Goal: Transaction & Acquisition: Obtain resource

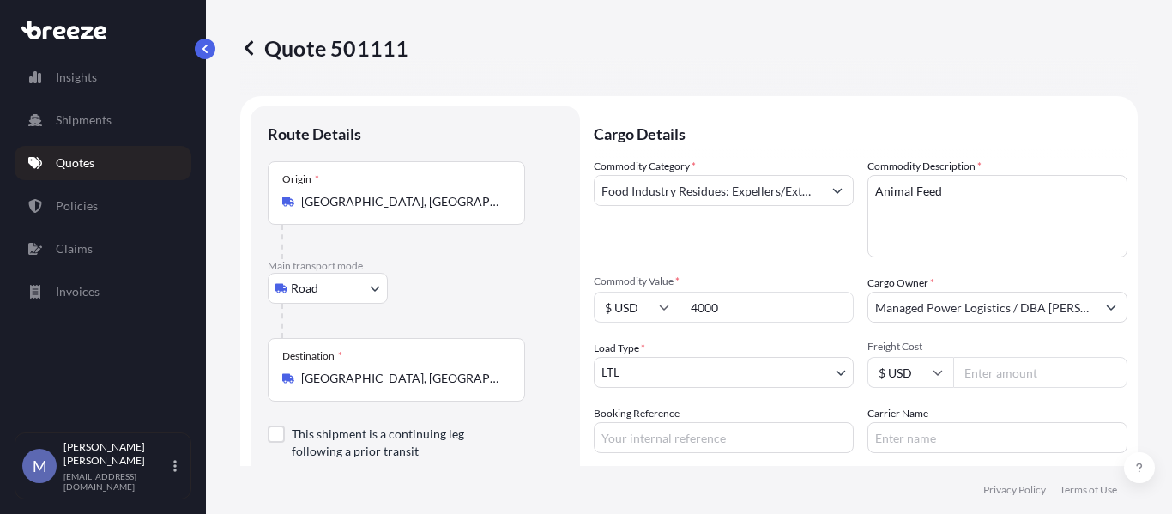
select select "Road"
select select "1"
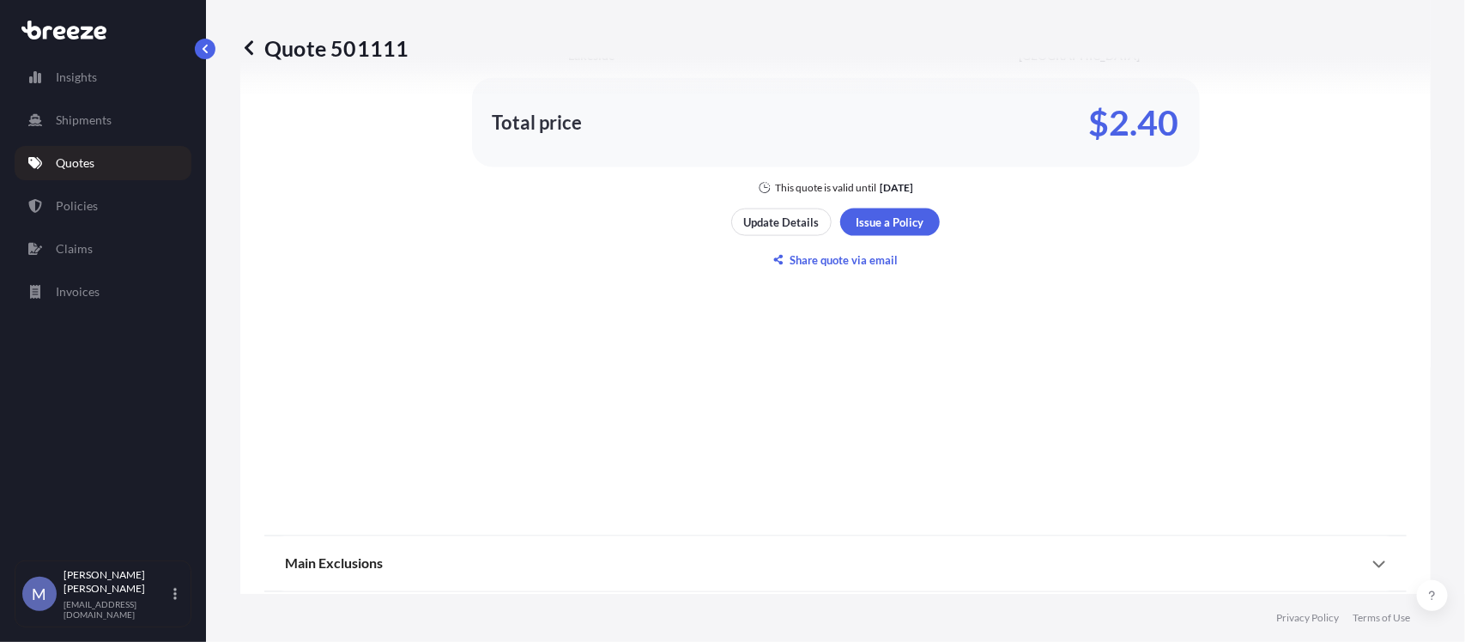
scroll to position [971, 0]
click at [80, 159] on p "Quotes" at bounding box center [75, 162] width 39 height 17
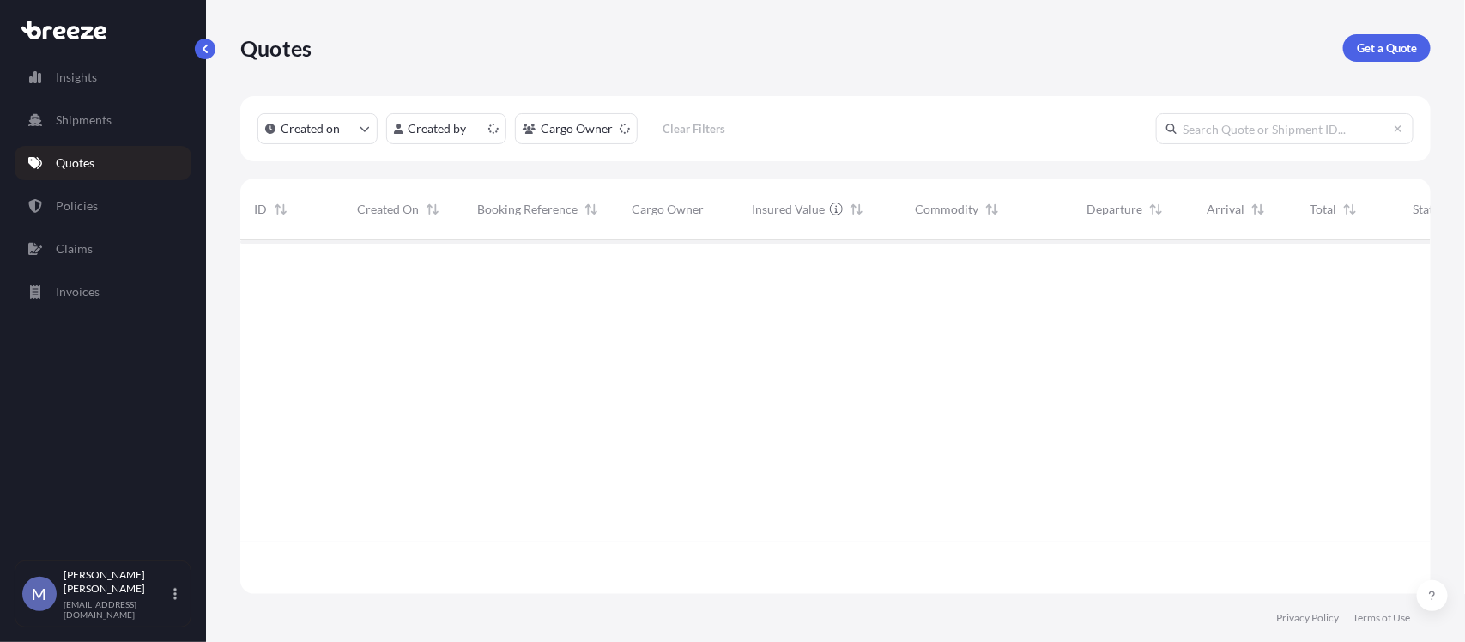
scroll to position [348, 1174]
click at [1171, 48] on p "Get a Quote" at bounding box center [1387, 47] width 60 height 17
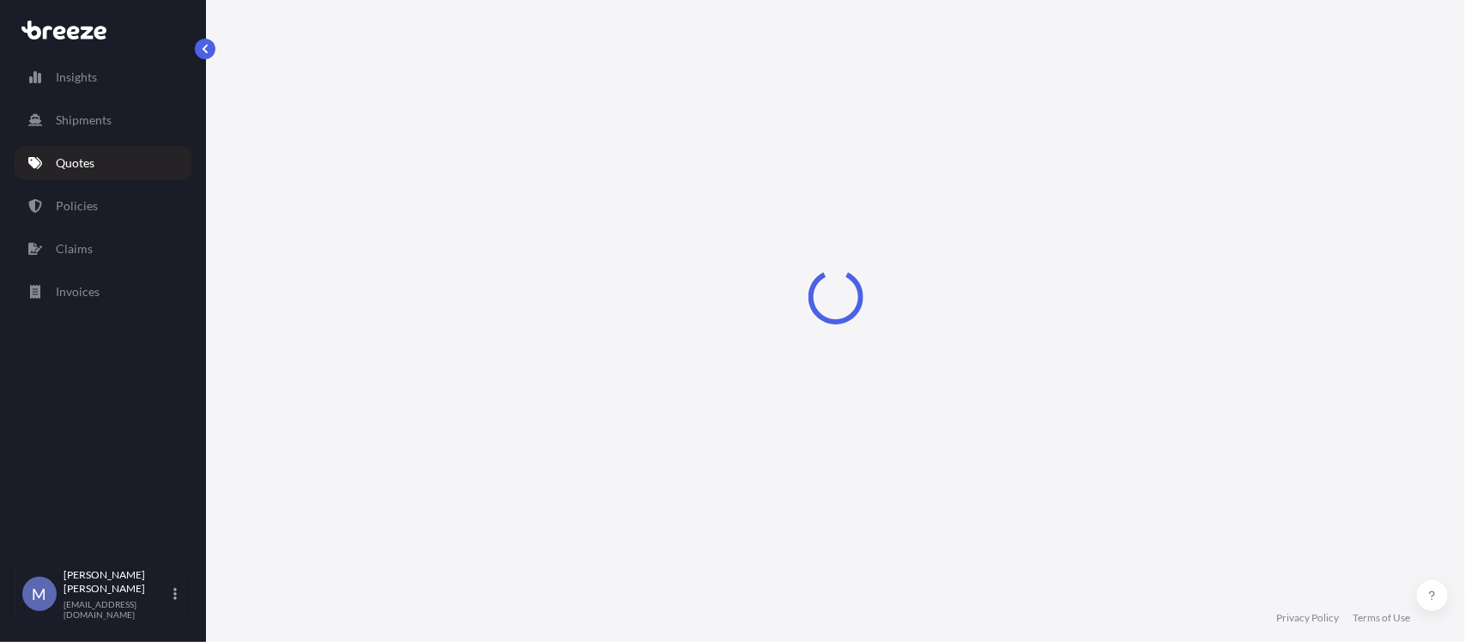
select select "Road"
select select "1"
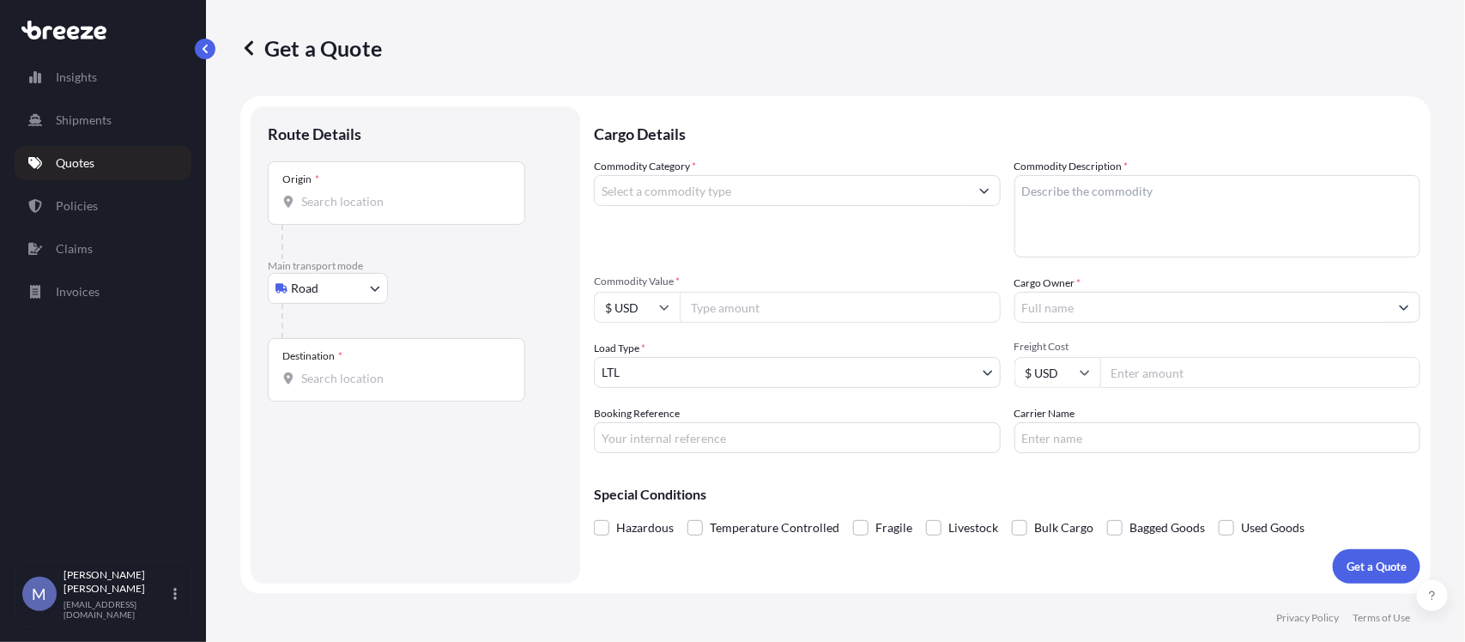
click at [365, 211] on div "Origin *" at bounding box center [396, 192] width 257 height 63
click at [365, 210] on input "Origin *" at bounding box center [402, 201] width 203 height 17
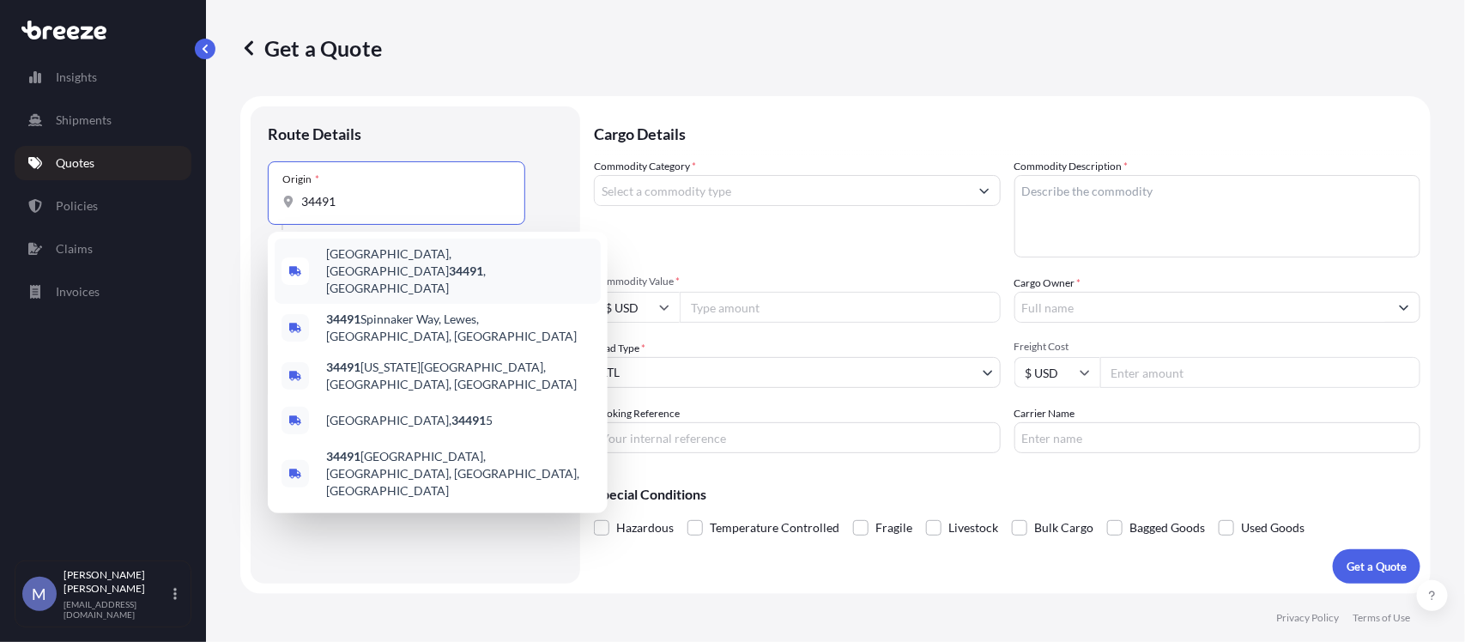
click at [380, 263] on span "[GEOGRAPHIC_DATA], [GEOGRAPHIC_DATA] 34491 , [GEOGRAPHIC_DATA]" at bounding box center [460, 270] width 268 height 51
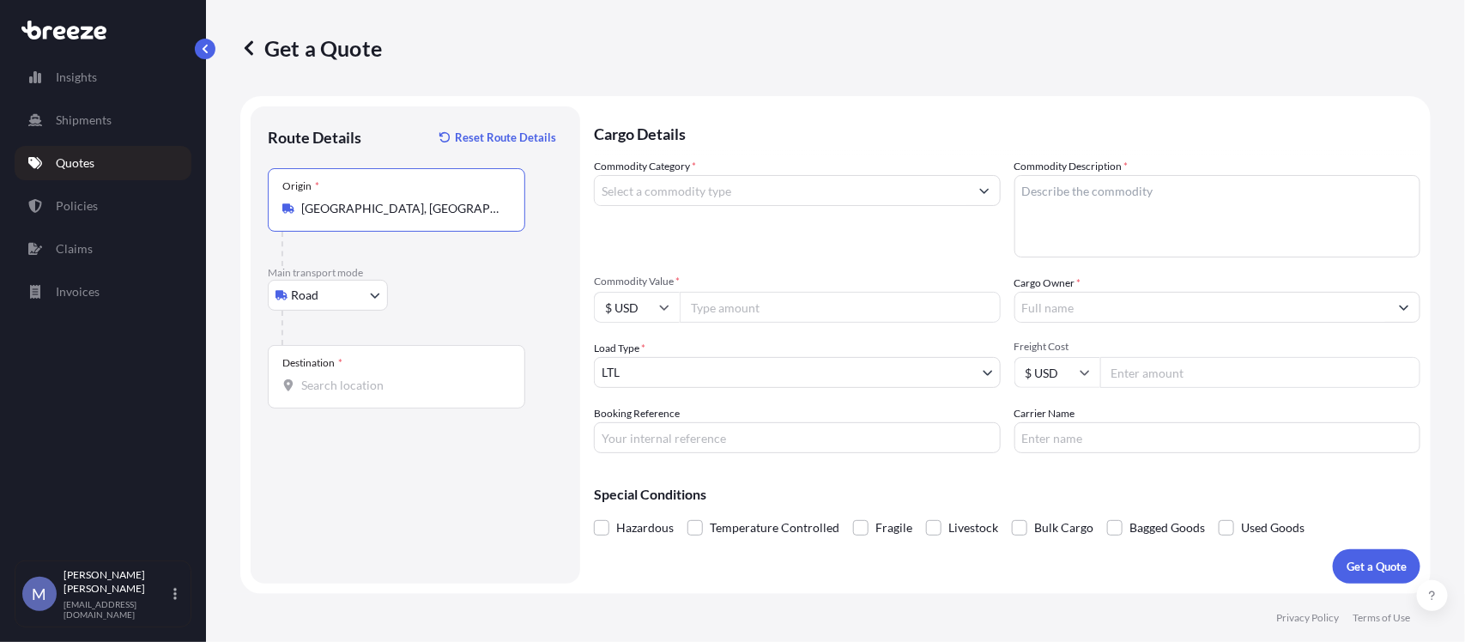
type input "[GEOGRAPHIC_DATA], [GEOGRAPHIC_DATA] 34491, [GEOGRAPHIC_DATA]"
click at [366, 405] on div "Destination *" at bounding box center [396, 376] width 257 height 63
click at [366, 394] on input "Destination *" at bounding box center [402, 385] width 203 height 17
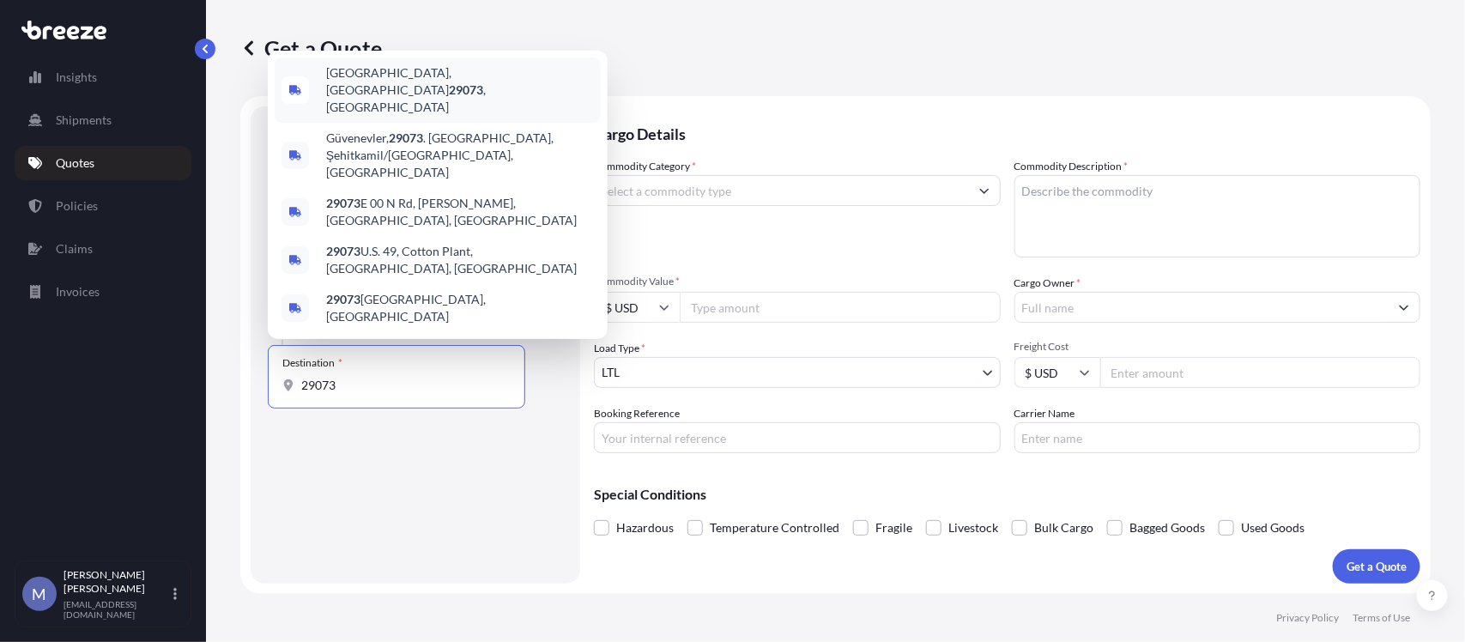
click at [422, 123] on div "[GEOGRAPHIC_DATA], SC 29073 , [GEOGRAPHIC_DATA]" at bounding box center [438, 89] width 326 height 65
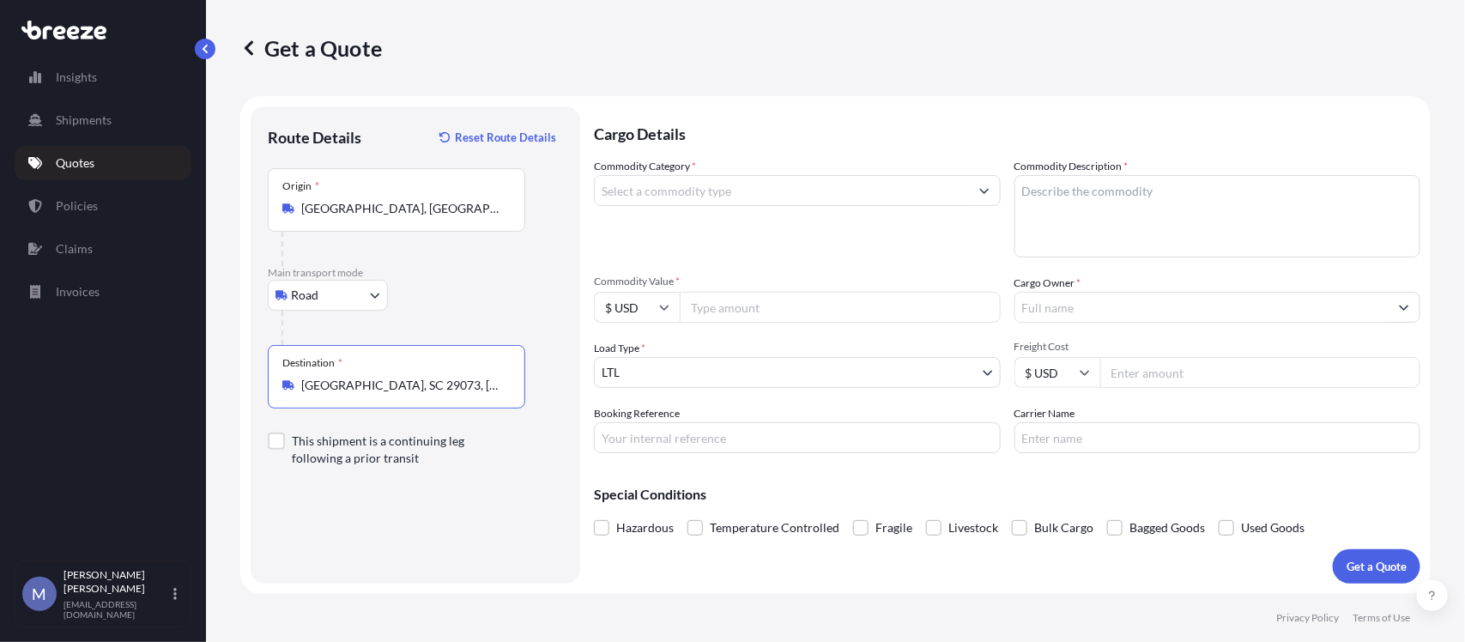
type input "[GEOGRAPHIC_DATA], SC 29073, [GEOGRAPHIC_DATA]"
click at [963, 189] on input "Commodity Category *" at bounding box center [782, 190] width 374 height 31
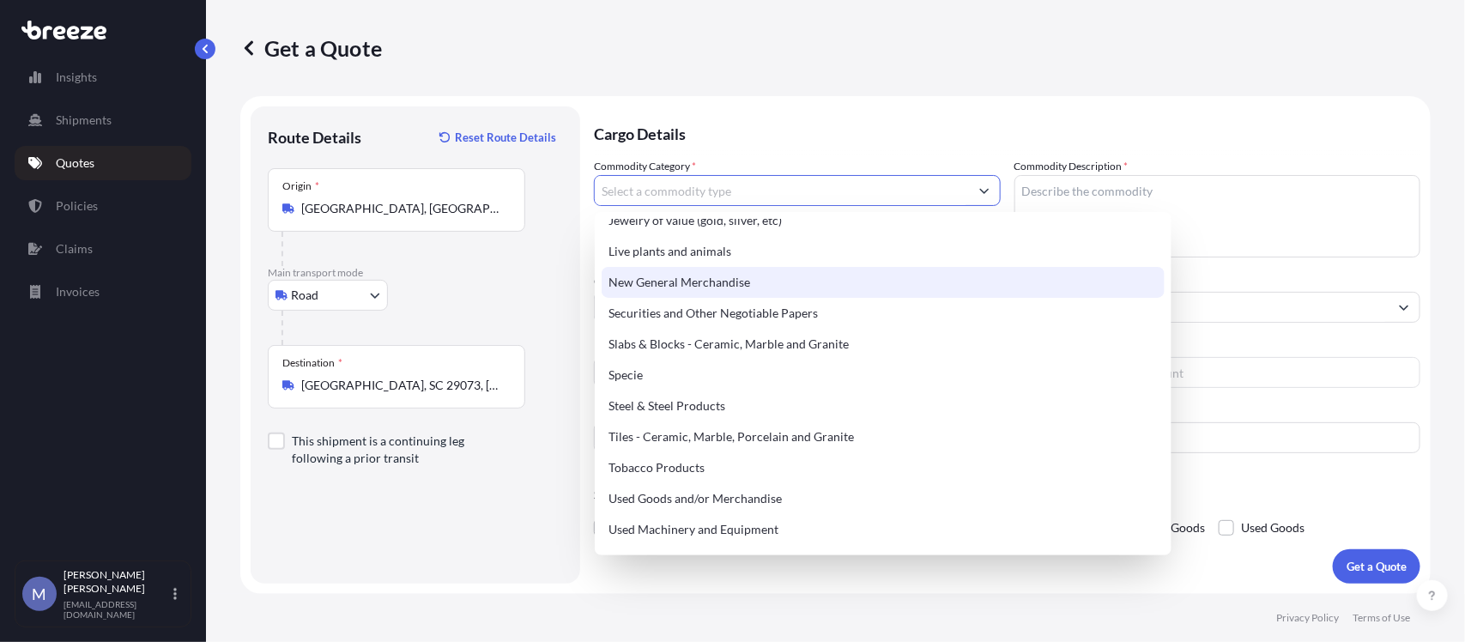
scroll to position [721, 0]
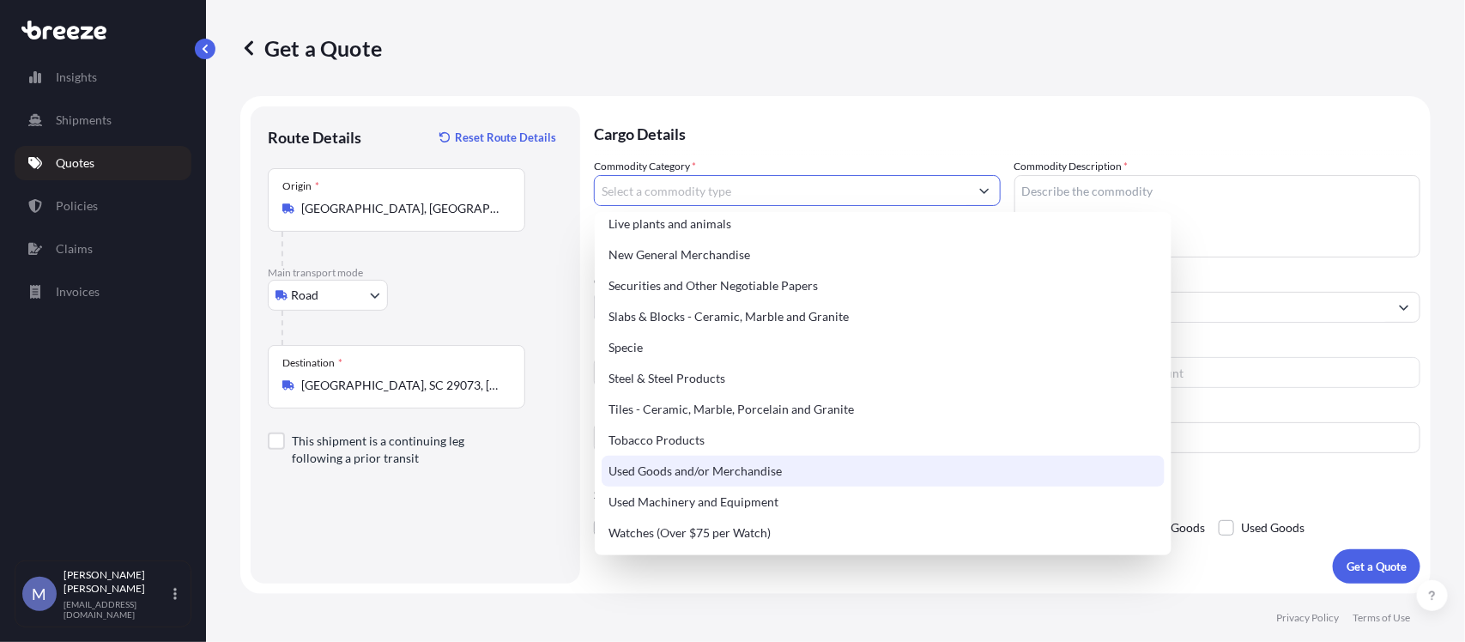
click at [663, 469] on div "Used Goods and/or Merchandise" at bounding box center [883, 471] width 563 height 31
type input "Used Goods and/or Merchandise"
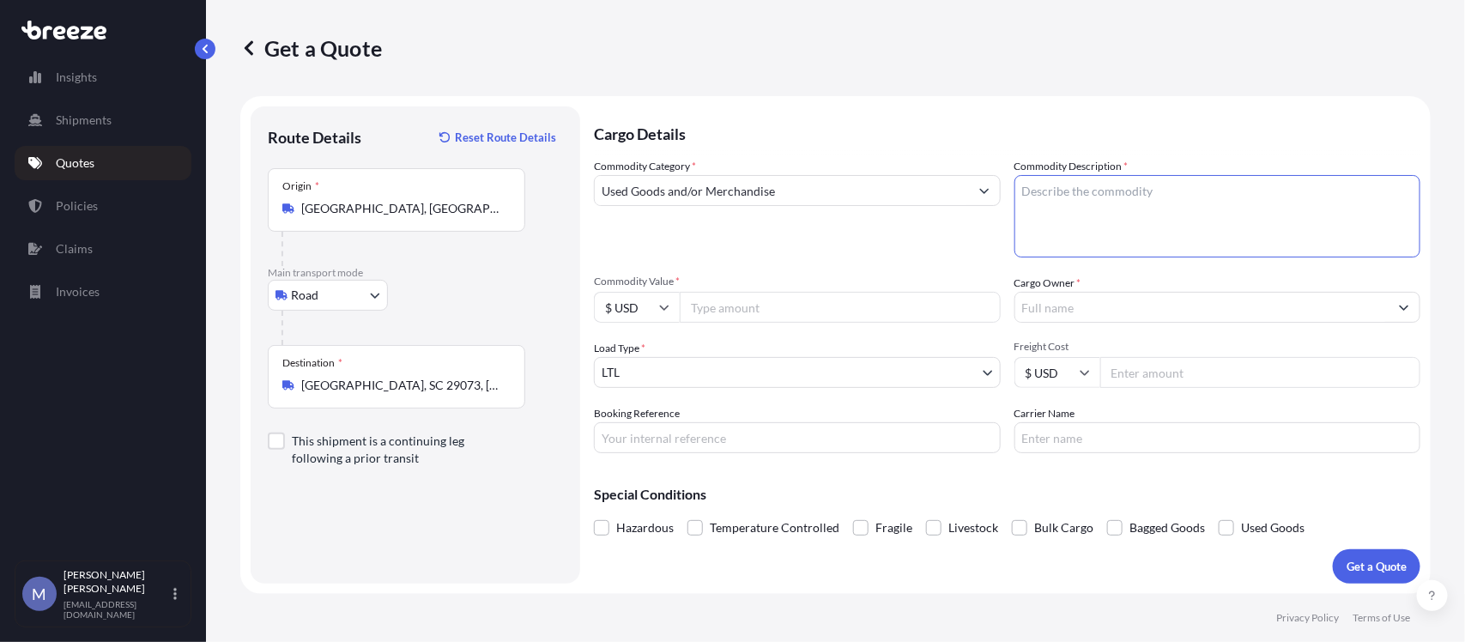
click at [1097, 208] on textarea "Commodity Description *" at bounding box center [1217, 216] width 407 height 82
type textarea "Arcade Cabinet"
click at [1134, 112] on p "Cargo Details" at bounding box center [1007, 131] width 826 height 51
click at [738, 366] on body "Insights Shipments Quotes Policies Claims Invoices M [PERSON_NAME] [EMAIL_ADDRE…" at bounding box center [732, 321] width 1465 height 642
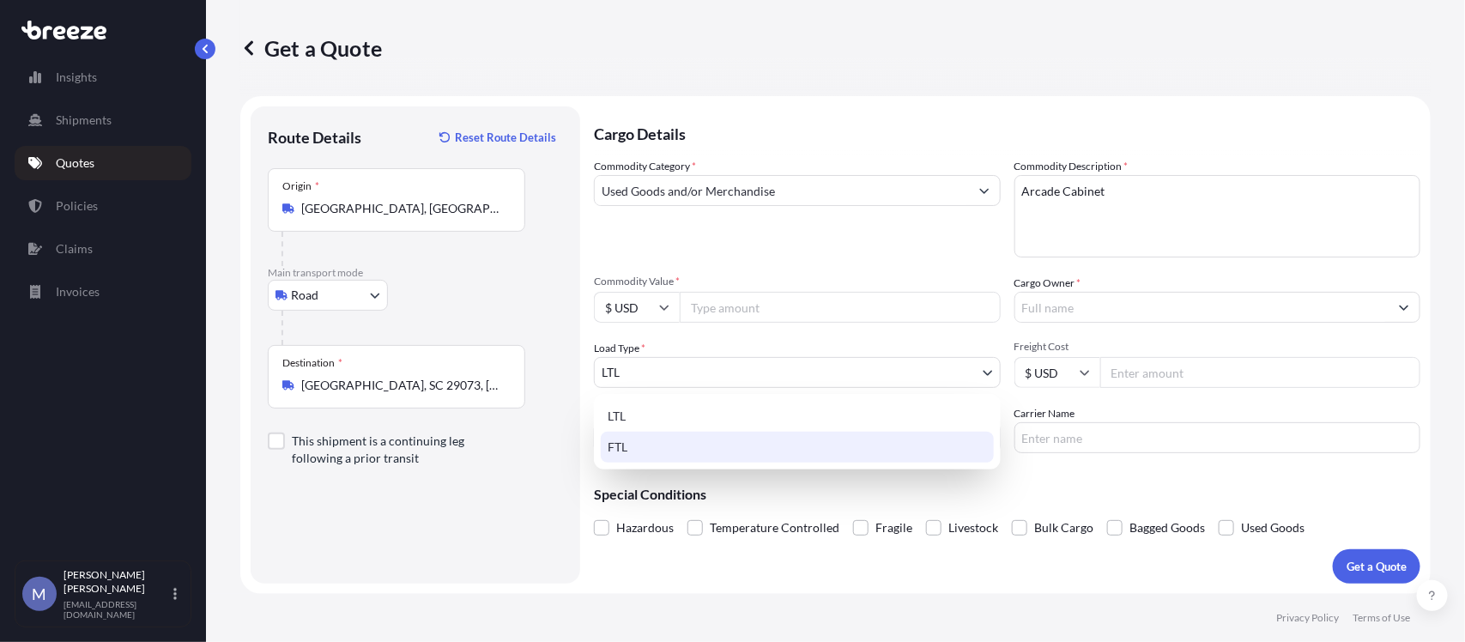
click at [633, 444] on div "FTL" at bounding box center [797, 447] width 393 height 31
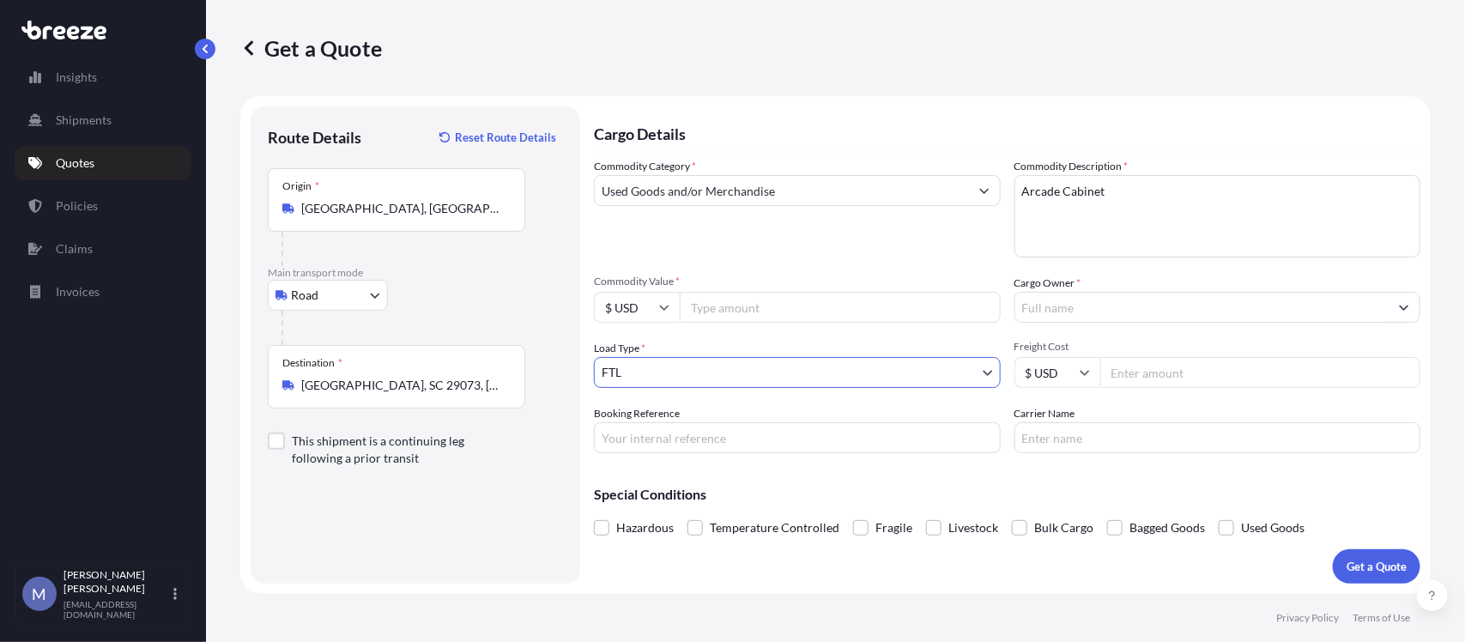
click at [984, 371] on body "Insights Shipments Quotes Policies Claims Invoices M [PERSON_NAME] [EMAIL_ADDRE…" at bounding box center [732, 321] width 1465 height 642
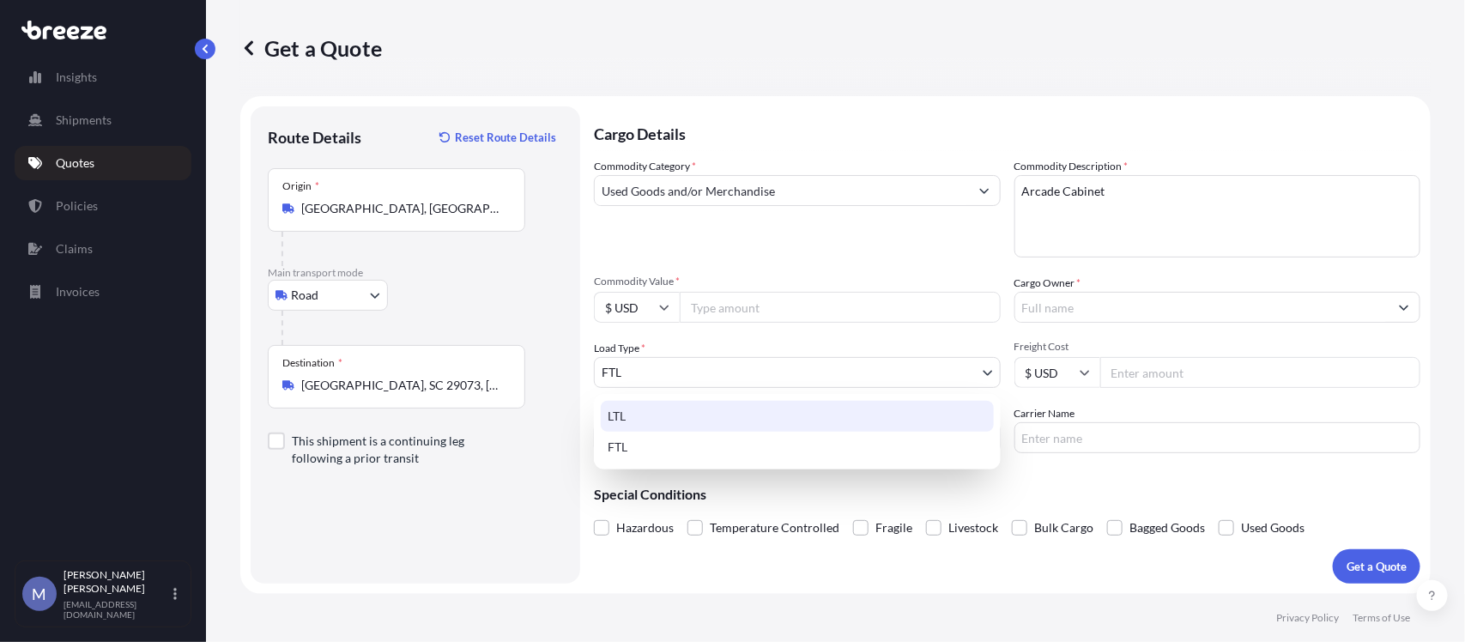
click at [659, 414] on div "LTL" at bounding box center [797, 416] width 393 height 31
select select "1"
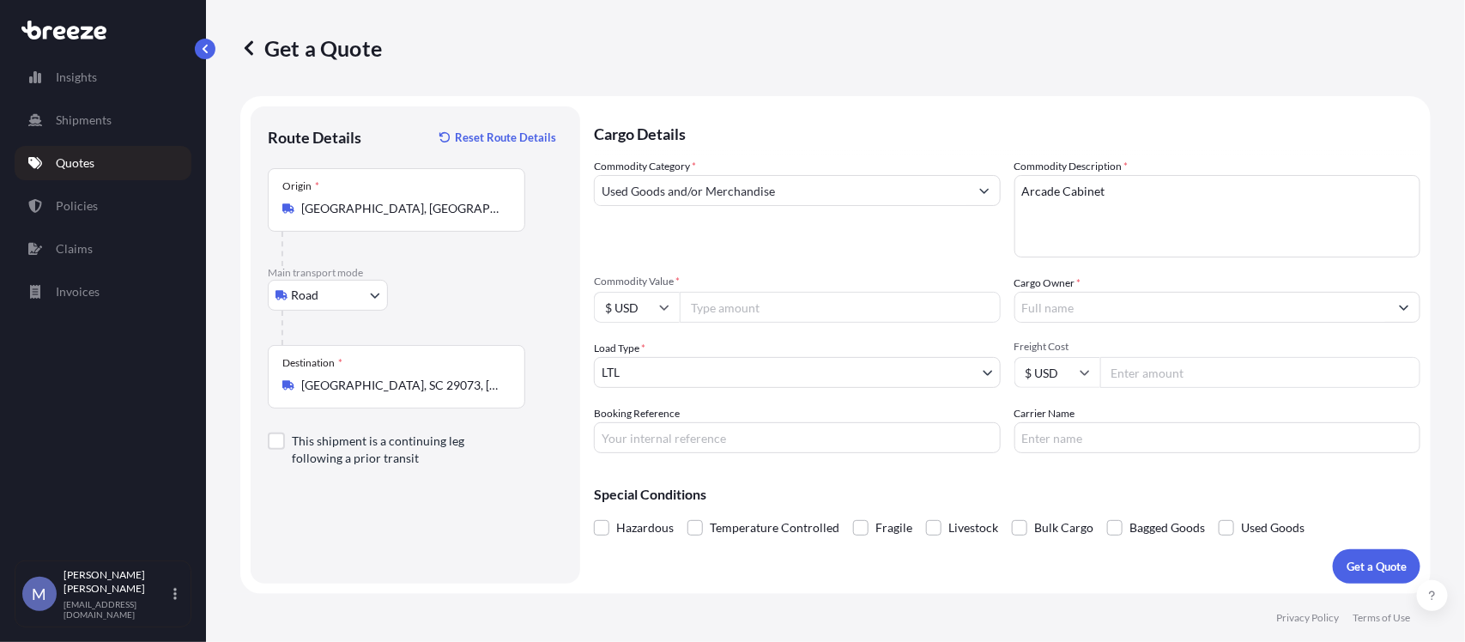
click at [777, 305] on input "Commodity Value *" at bounding box center [840, 307] width 321 height 31
type input "5000"
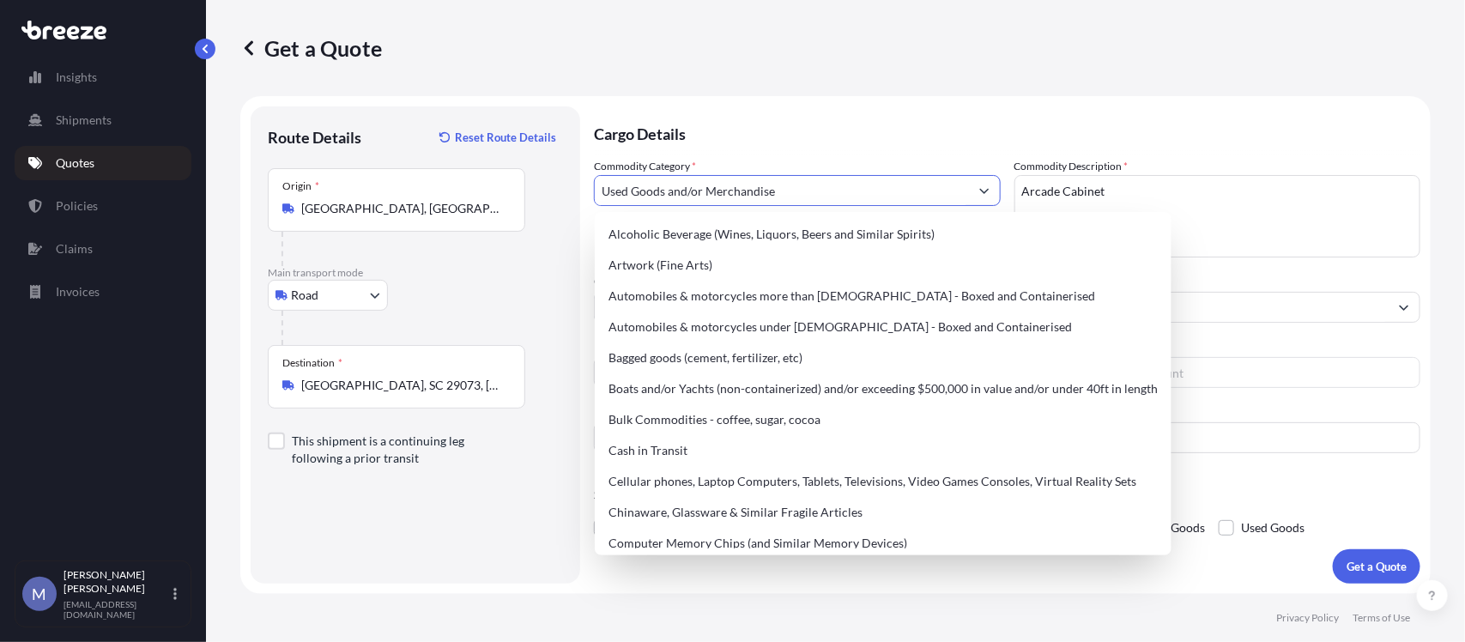
click at [979, 183] on button "Show suggestions" at bounding box center [984, 190] width 31 height 31
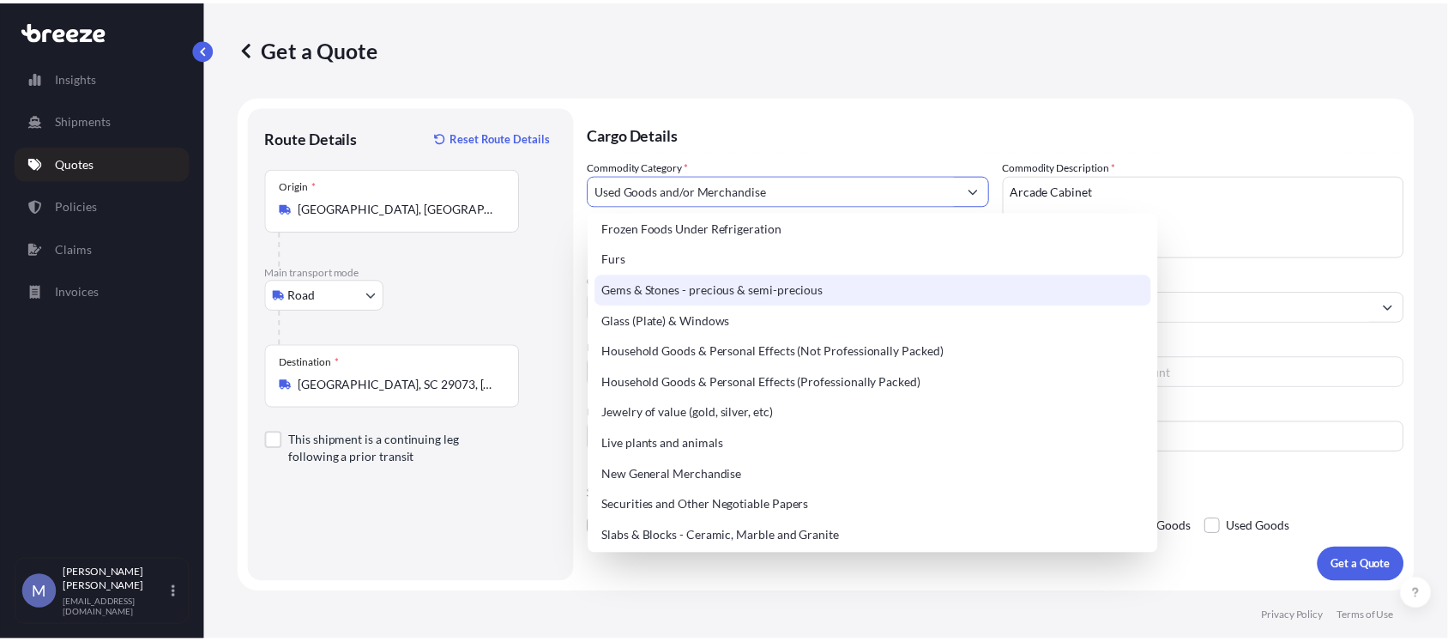
scroll to position [536, 0]
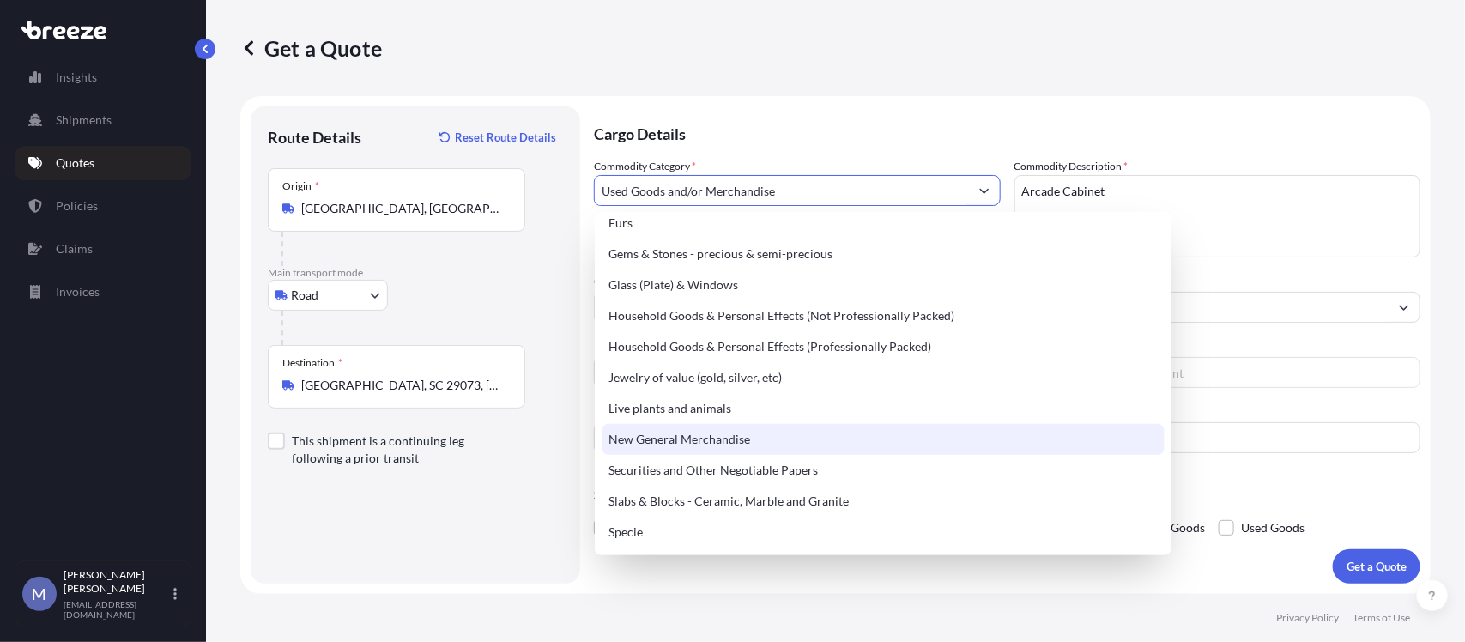
click at [709, 439] on div "New General Merchandise" at bounding box center [883, 439] width 563 height 31
type input "New General Merchandise"
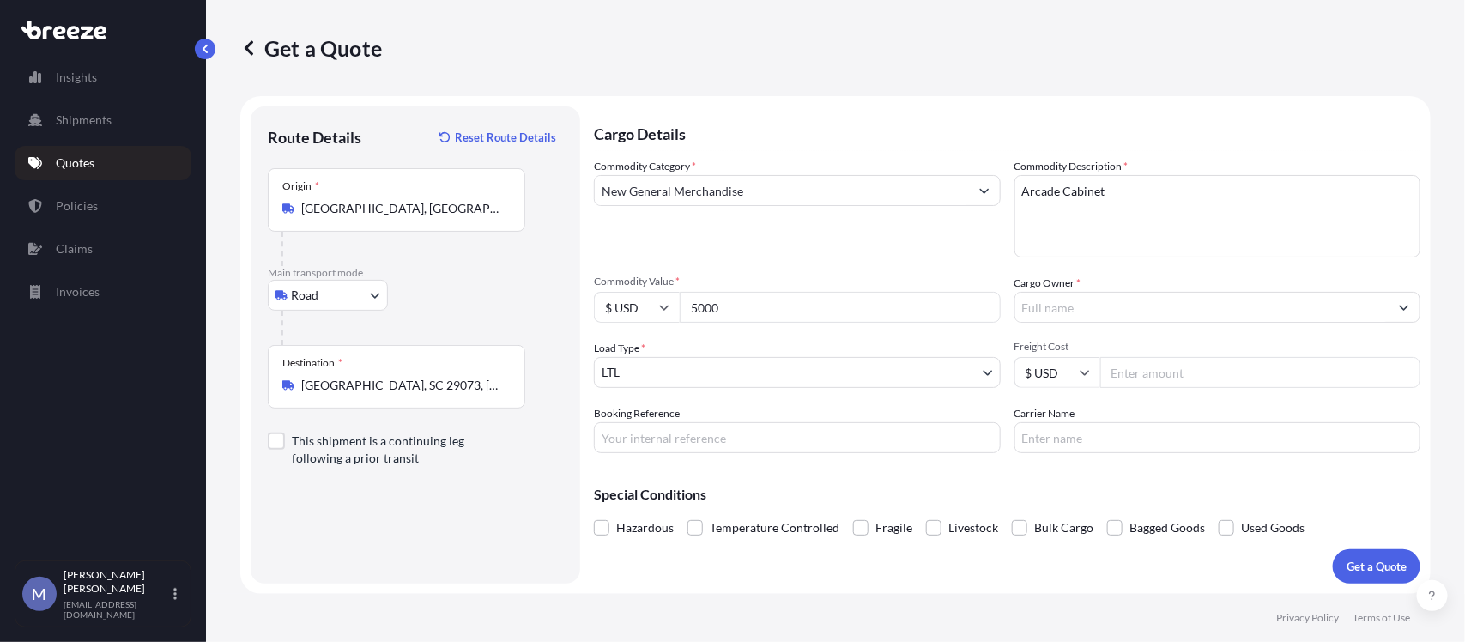
click at [821, 247] on div "Commodity Category * New General Merchandise" at bounding box center [797, 208] width 407 height 100
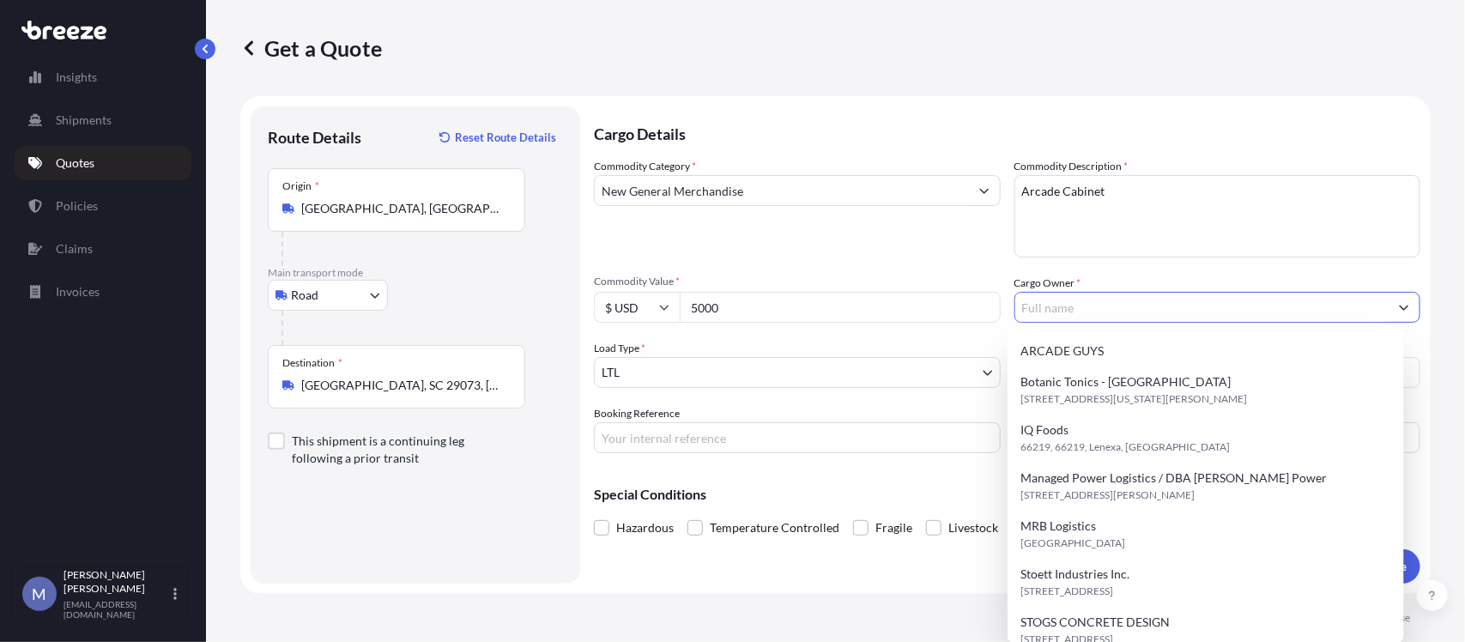
click at [1143, 296] on input "Cargo Owner *" at bounding box center [1202, 307] width 374 height 31
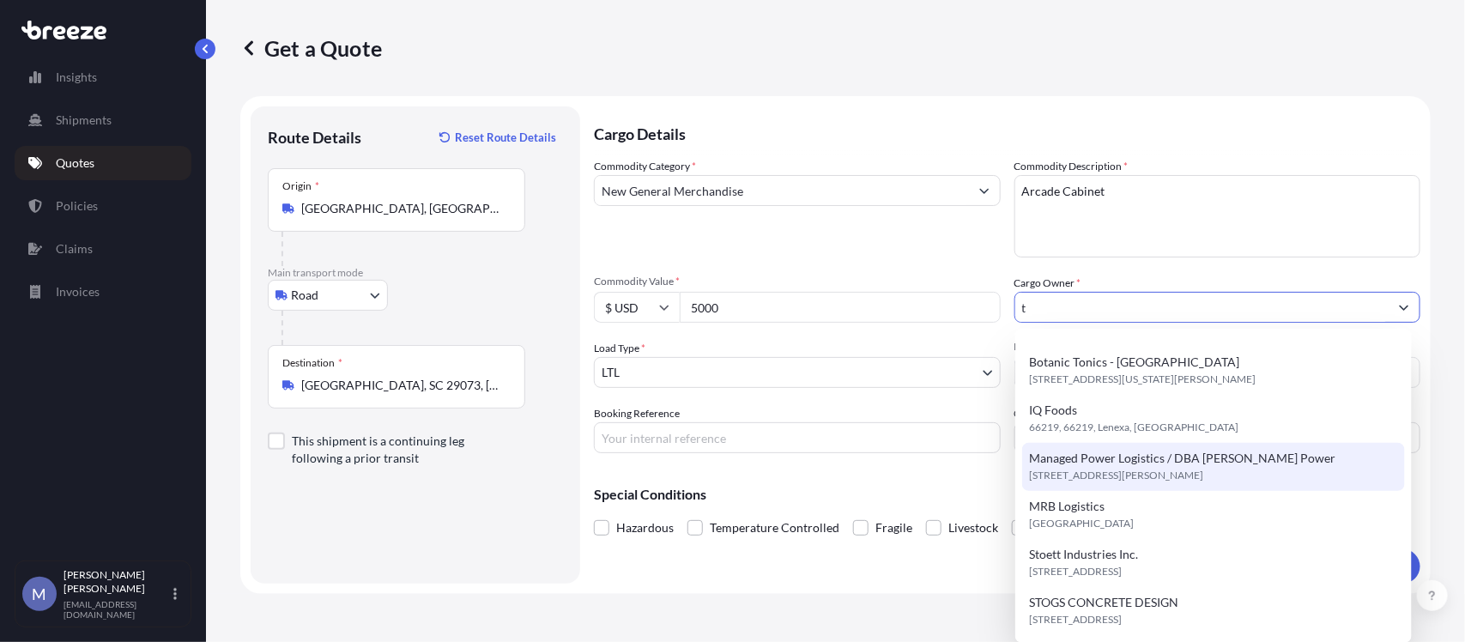
scroll to position [0, 0]
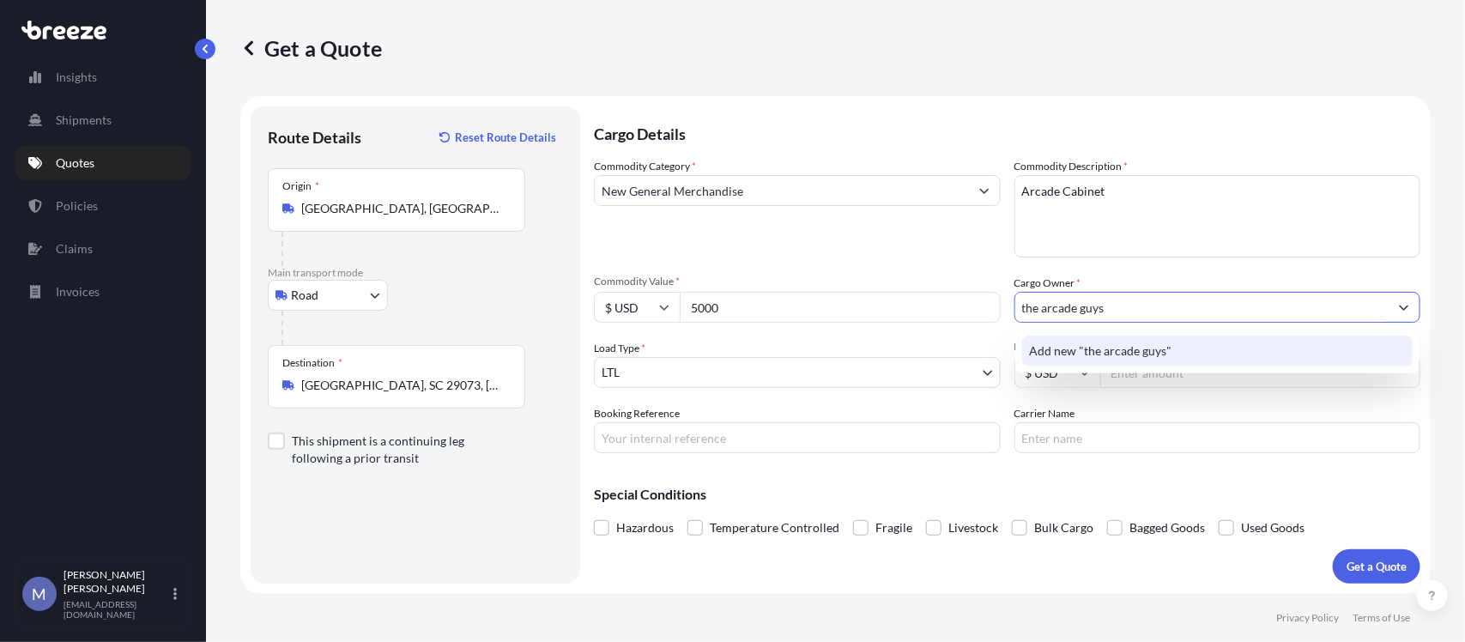
drag, startPoint x: 1126, startPoint y: 307, endPoint x: 989, endPoint y: 298, distance: 137.6
click at [989, 298] on div "Commodity Category * New General Merchandise Commodity Description * Arcade Cab…" at bounding box center [1007, 305] width 826 height 295
type input "The Arcade Guys"
click at [1171, 181] on textarea "Arcade Cabinet" at bounding box center [1217, 216] width 407 height 82
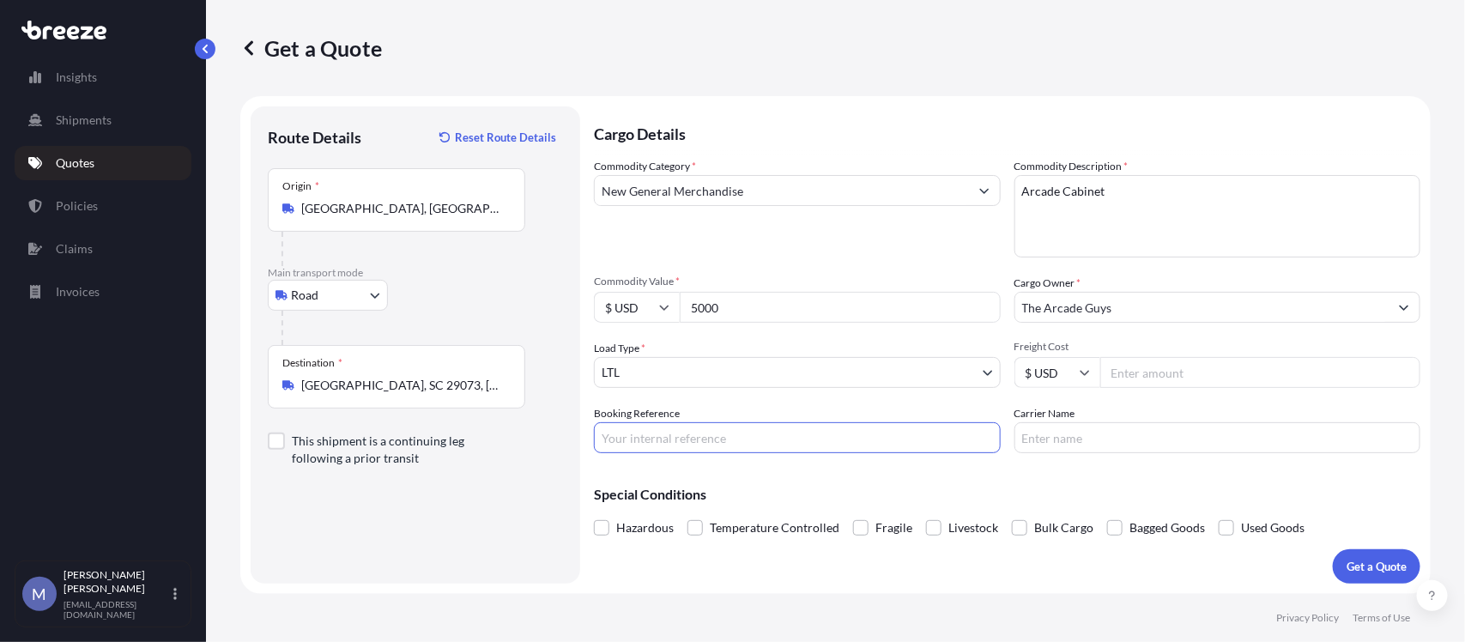
click at [695, 440] on input "Booking Reference" at bounding box center [797, 437] width 407 height 31
type input "125508520"
click at [1071, 435] on input "Carrier Name" at bounding box center [1217, 437] width 407 height 31
type input "[PERSON_NAME] Express Lines"
click at [1171, 481] on div "Special Conditions Hazardous Temperature Controlled Fragile Livestock Bulk Carg…" at bounding box center [1007, 504] width 826 height 74
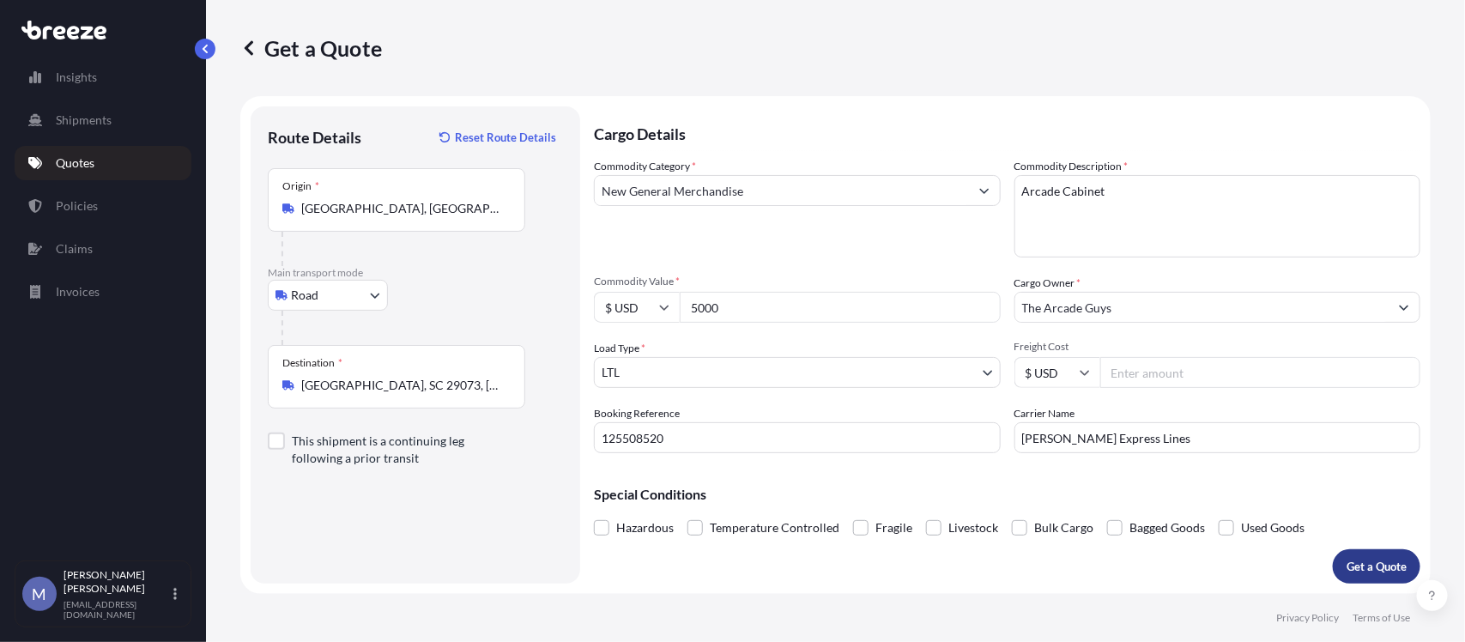
click at [1171, 513] on p "Get a Quote" at bounding box center [1376, 566] width 60 height 17
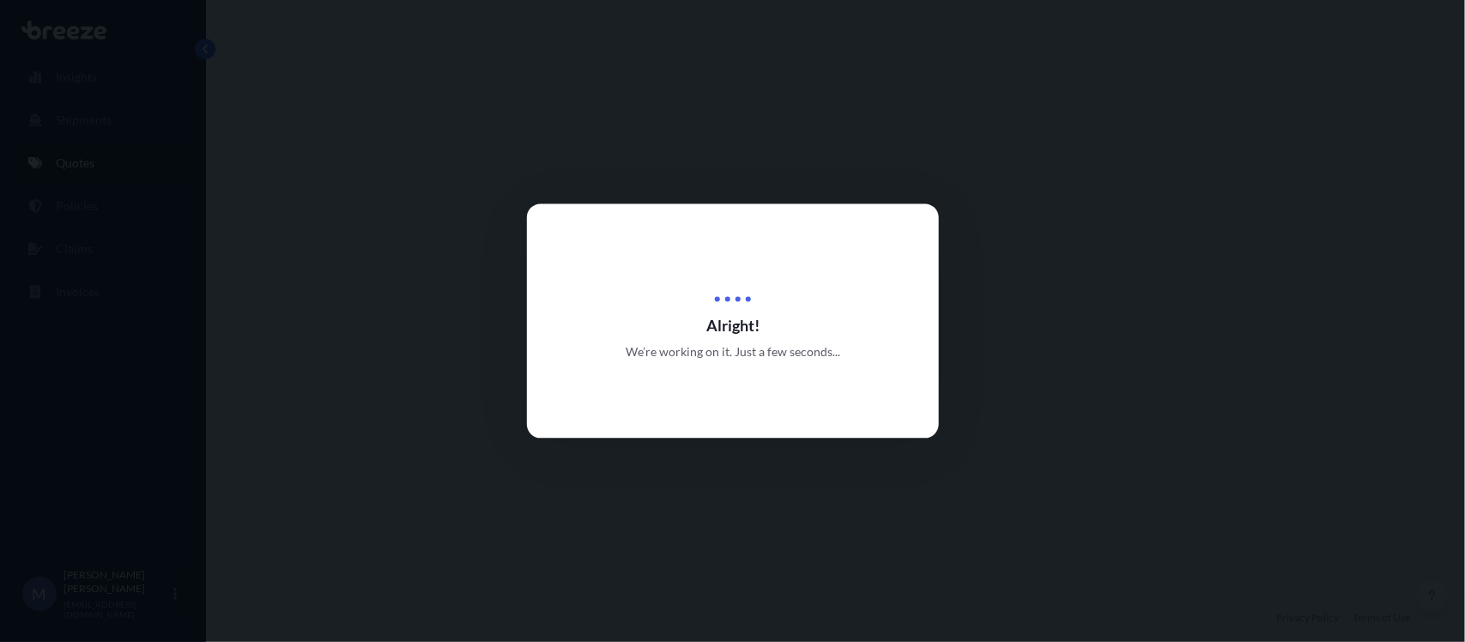
select select "Road"
select select "1"
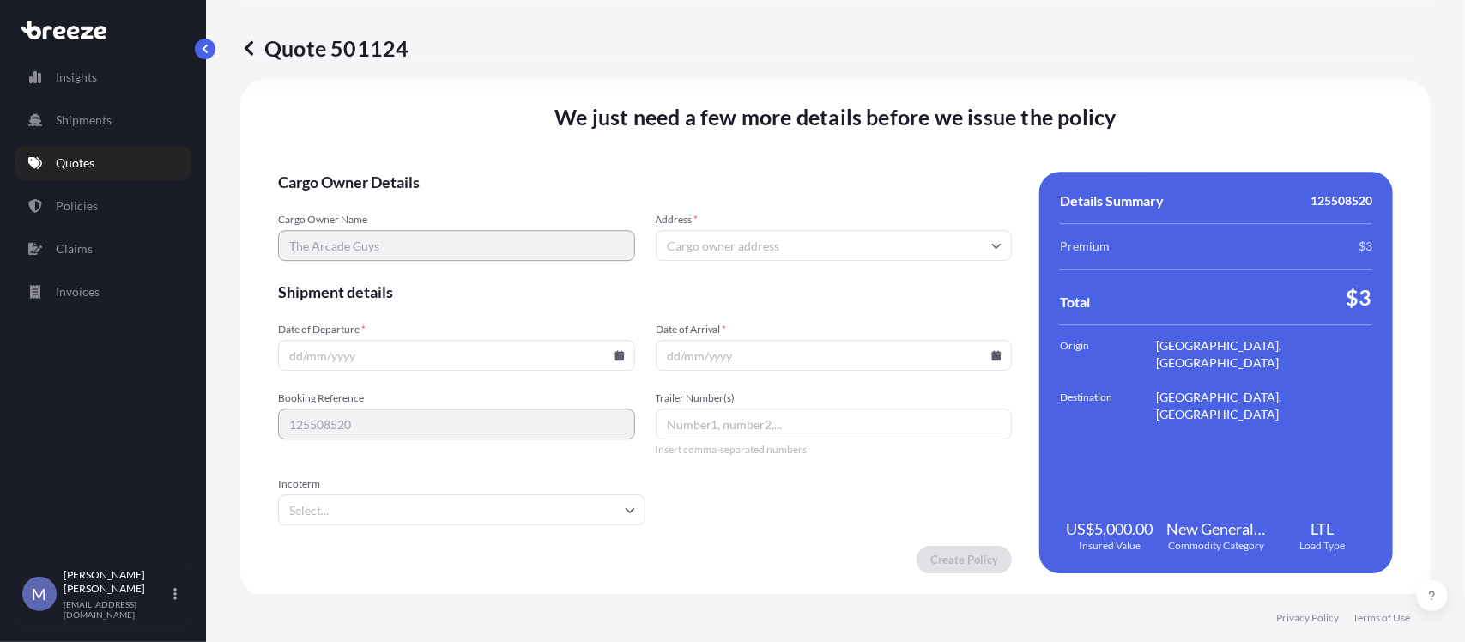
scroll to position [2064, 0]
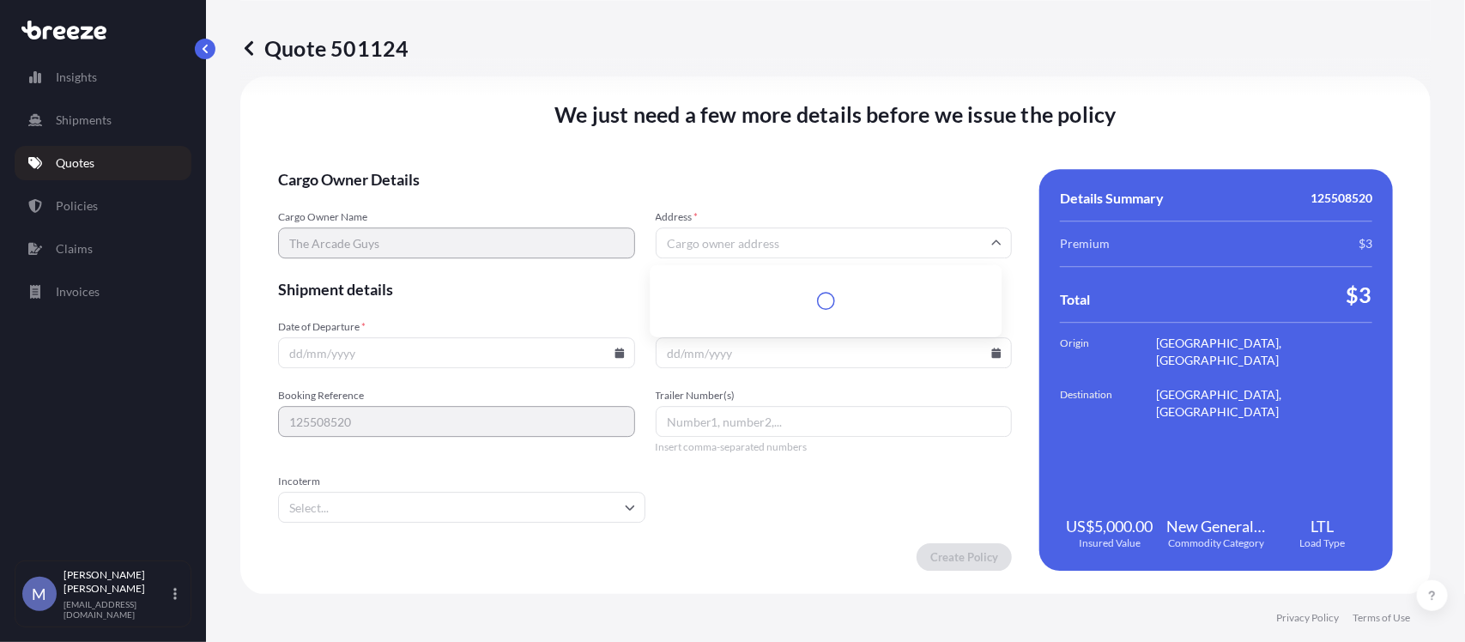
click at [813, 240] on input "Address *" at bounding box center [834, 242] width 357 height 31
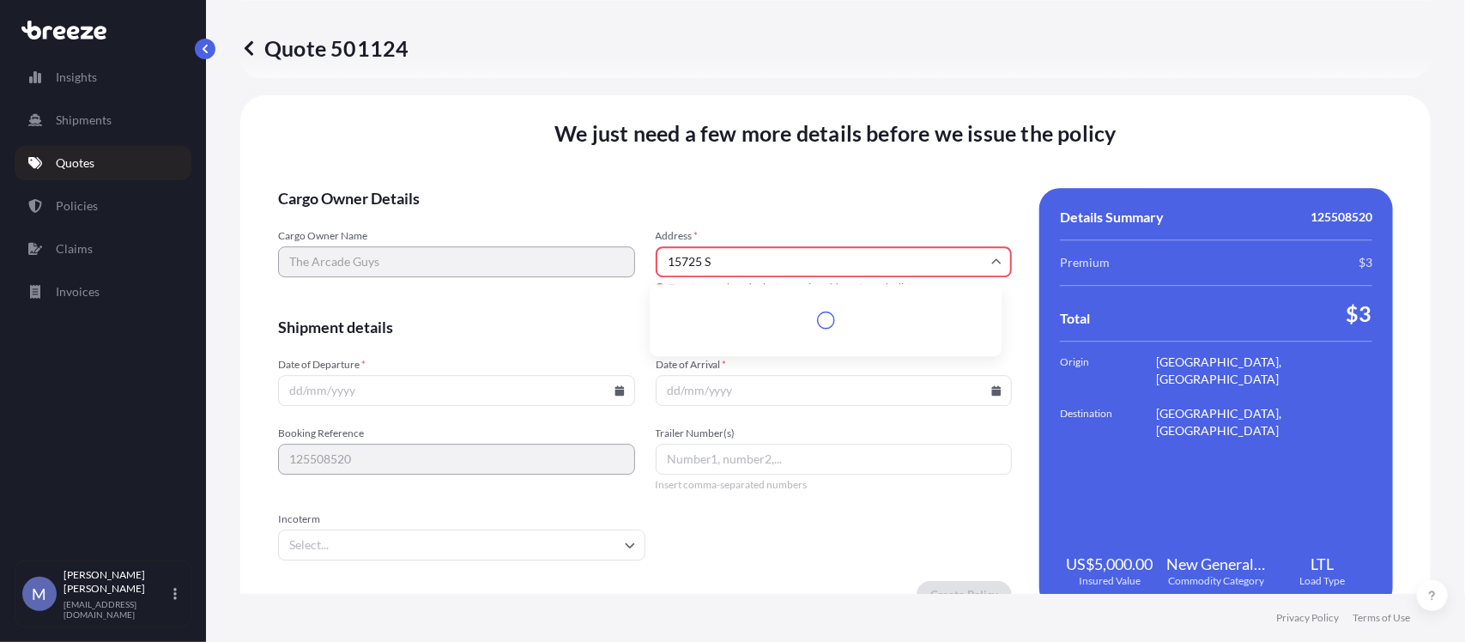
scroll to position [2082, 0]
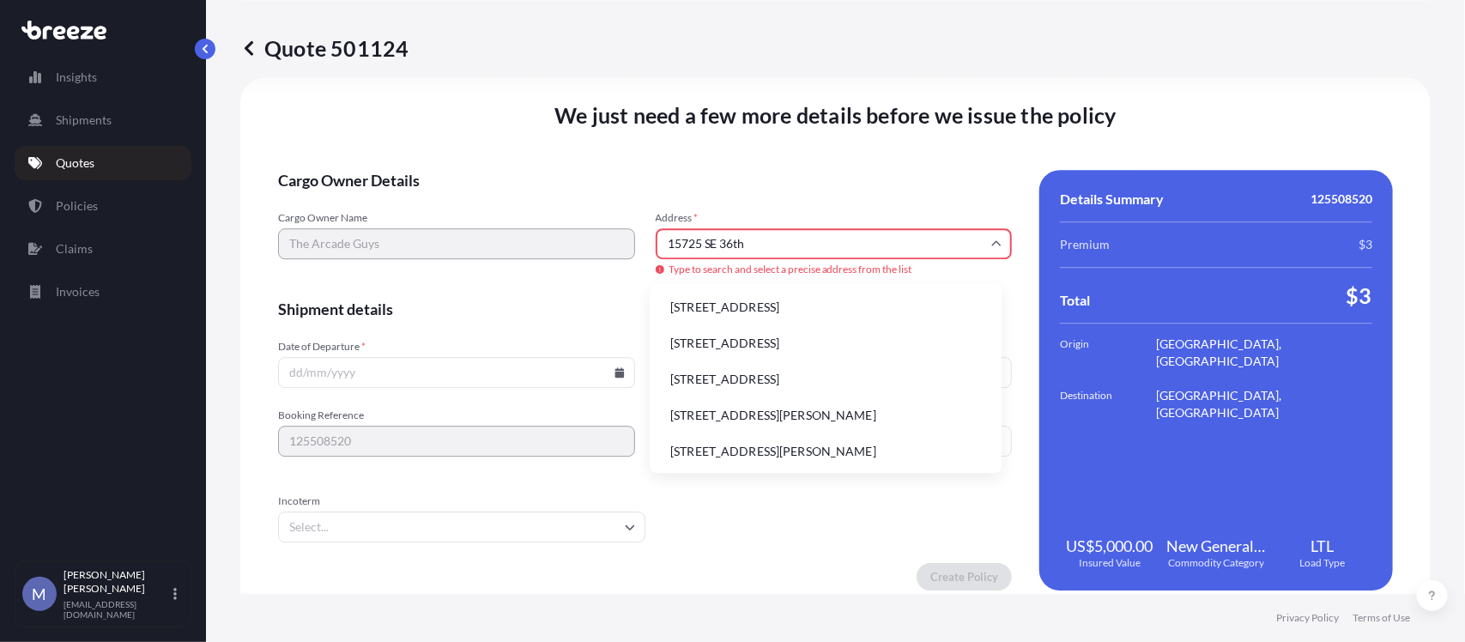
click at [801, 311] on li "[STREET_ADDRESS]" at bounding box center [826, 307] width 338 height 33
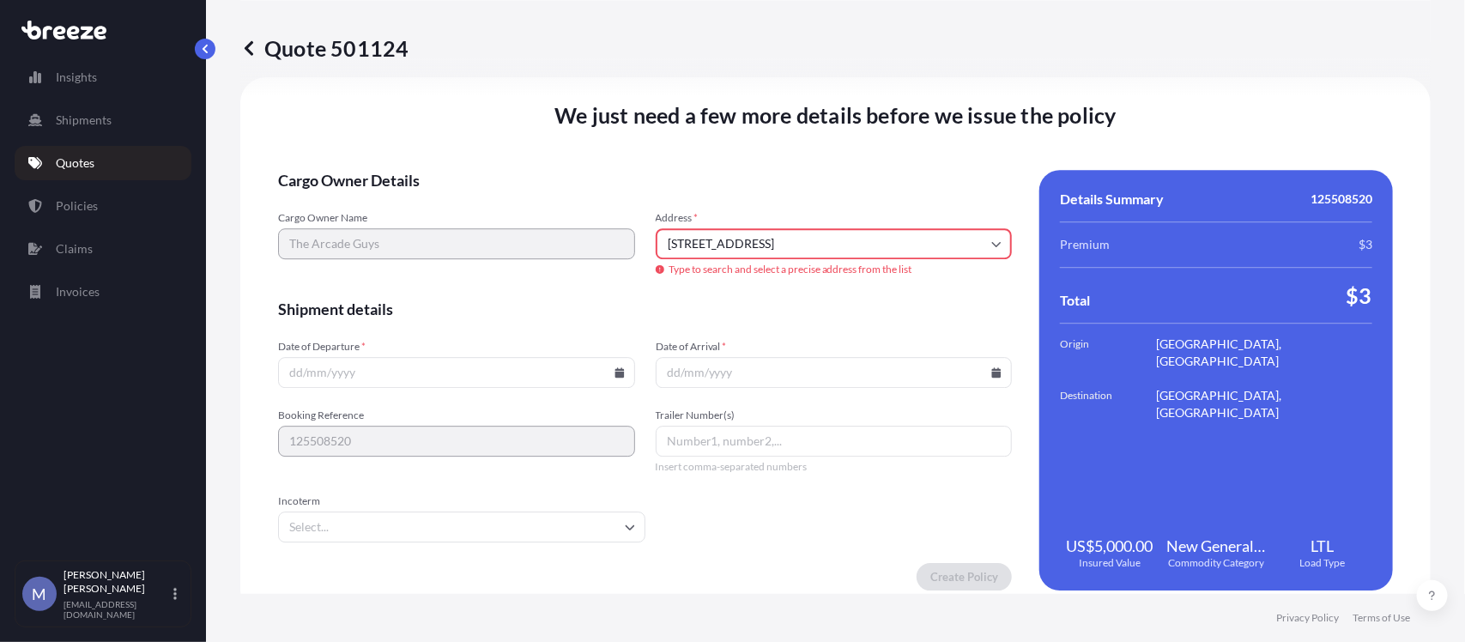
type input "[STREET_ADDRESS]"
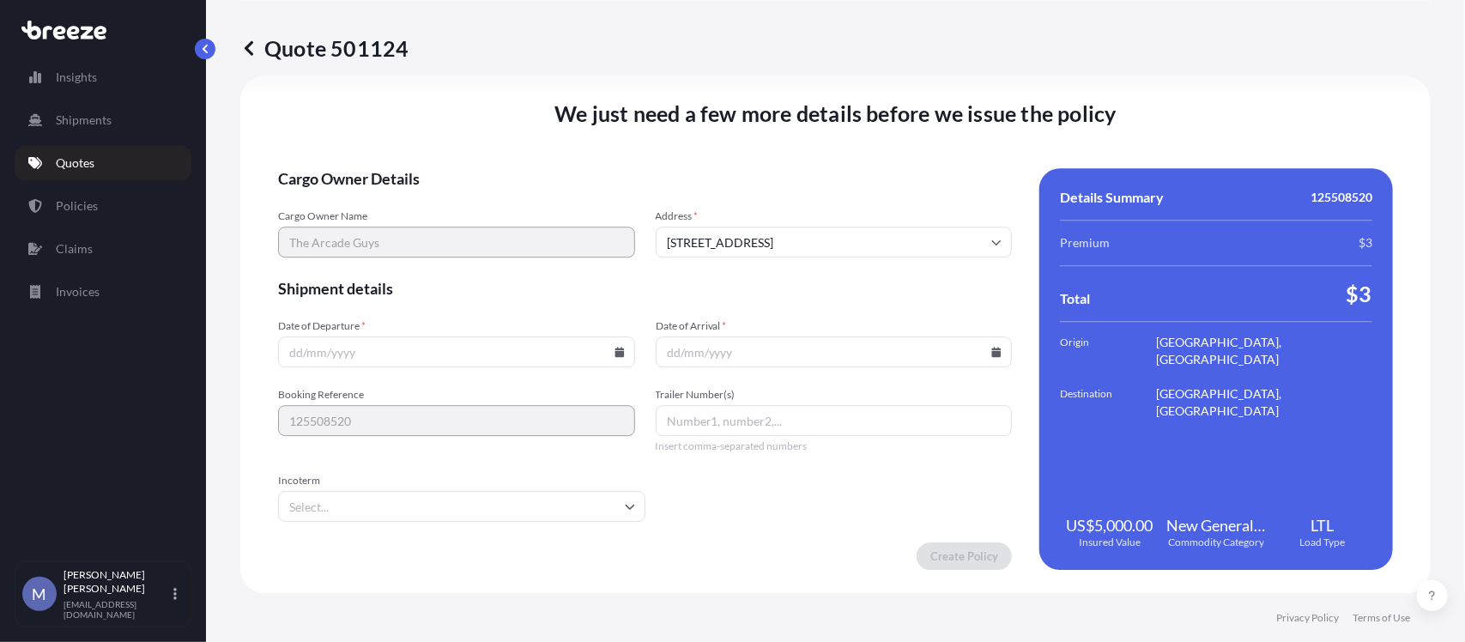
scroll to position [2064, 0]
click at [614, 352] on icon at bounding box center [618, 353] width 9 height 10
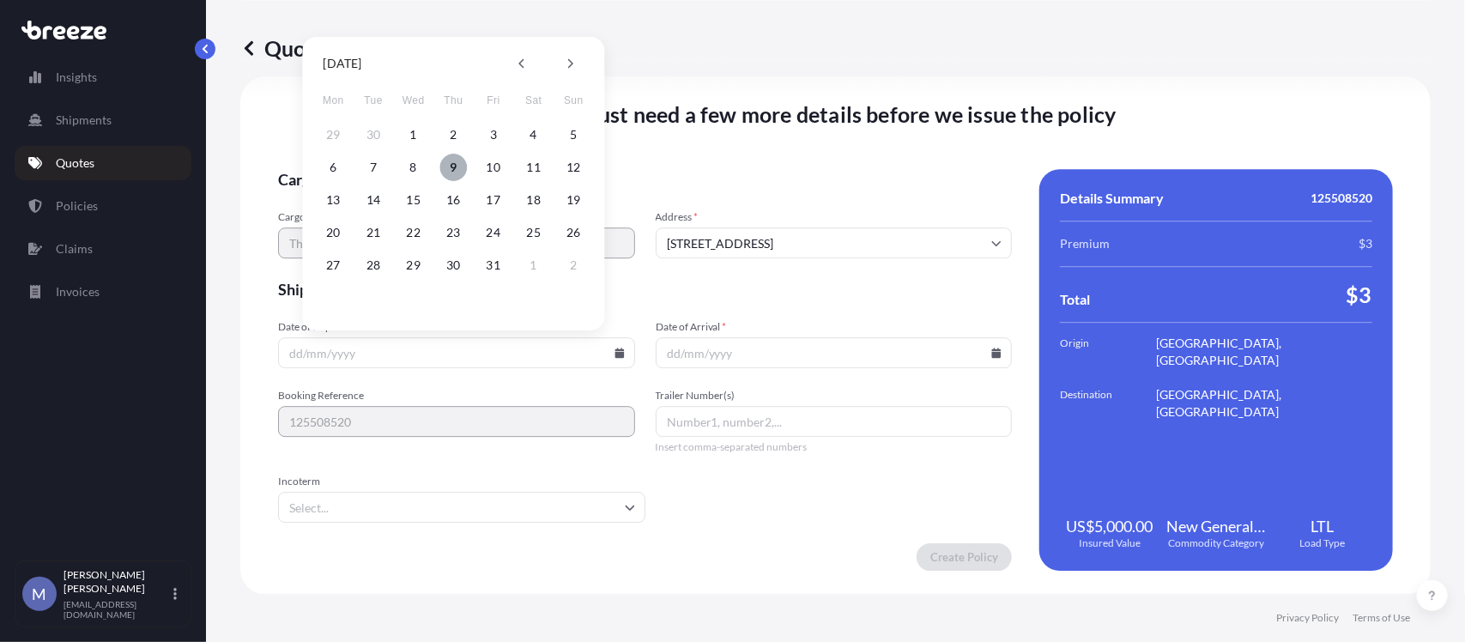
click at [448, 164] on button "9" at bounding box center [452, 167] width 27 height 27
type input "[DATE]"
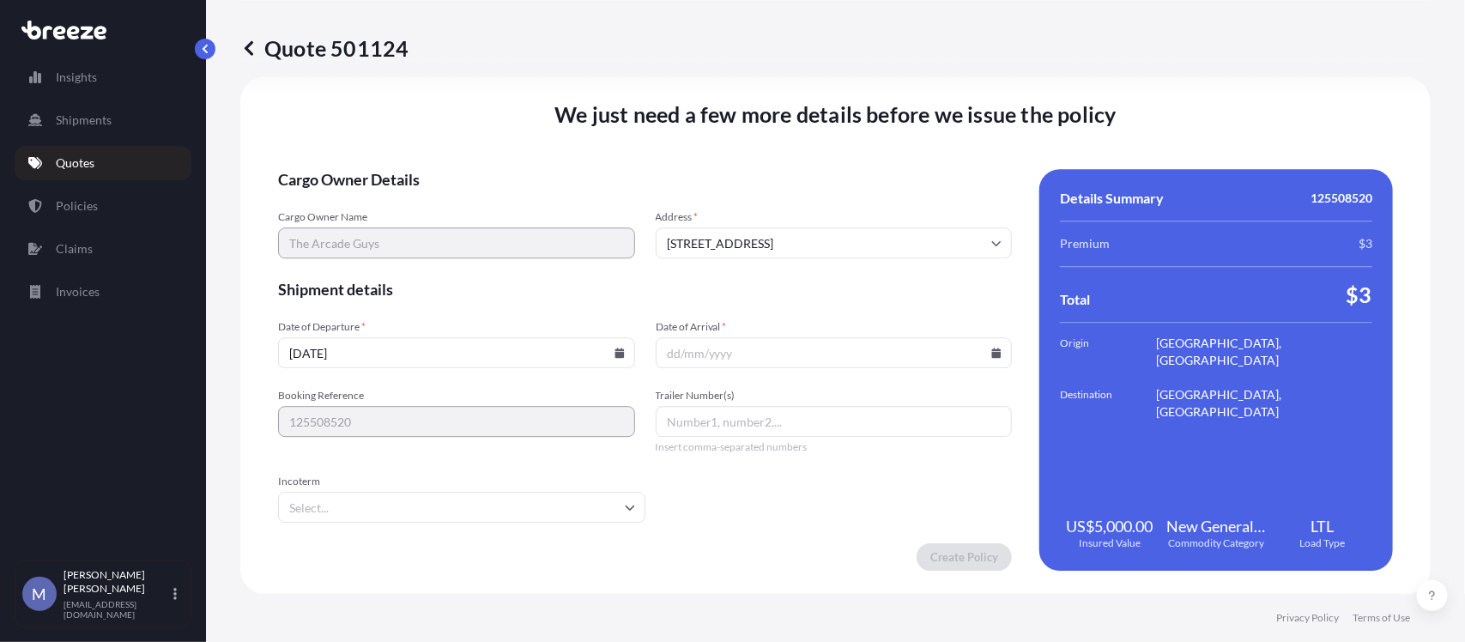
click at [983, 345] on input "Date of Arrival *" at bounding box center [834, 352] width 357 height 31
click at [992, 354] on icon at bounding box center [996, 353] width 9 height 10
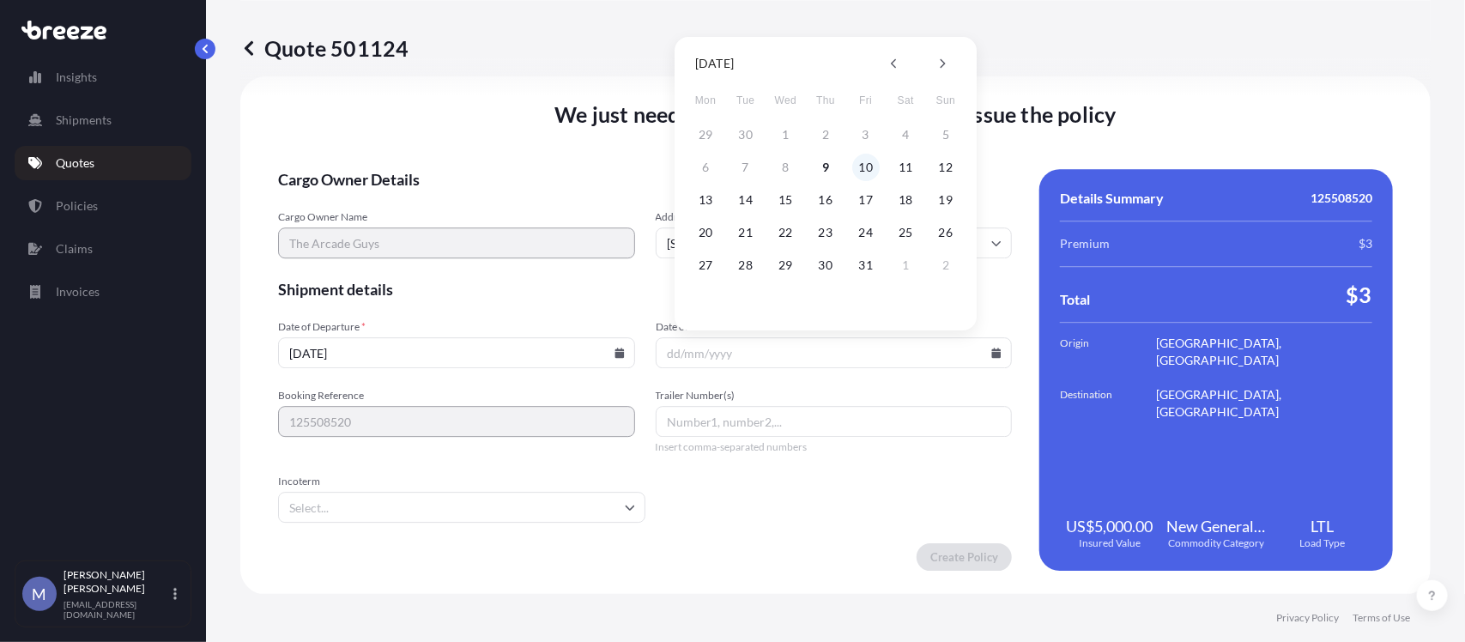
click at [863, 167] on button "10" at bounding box center [865, 167] width 27 height 27
type input "[DATE]"
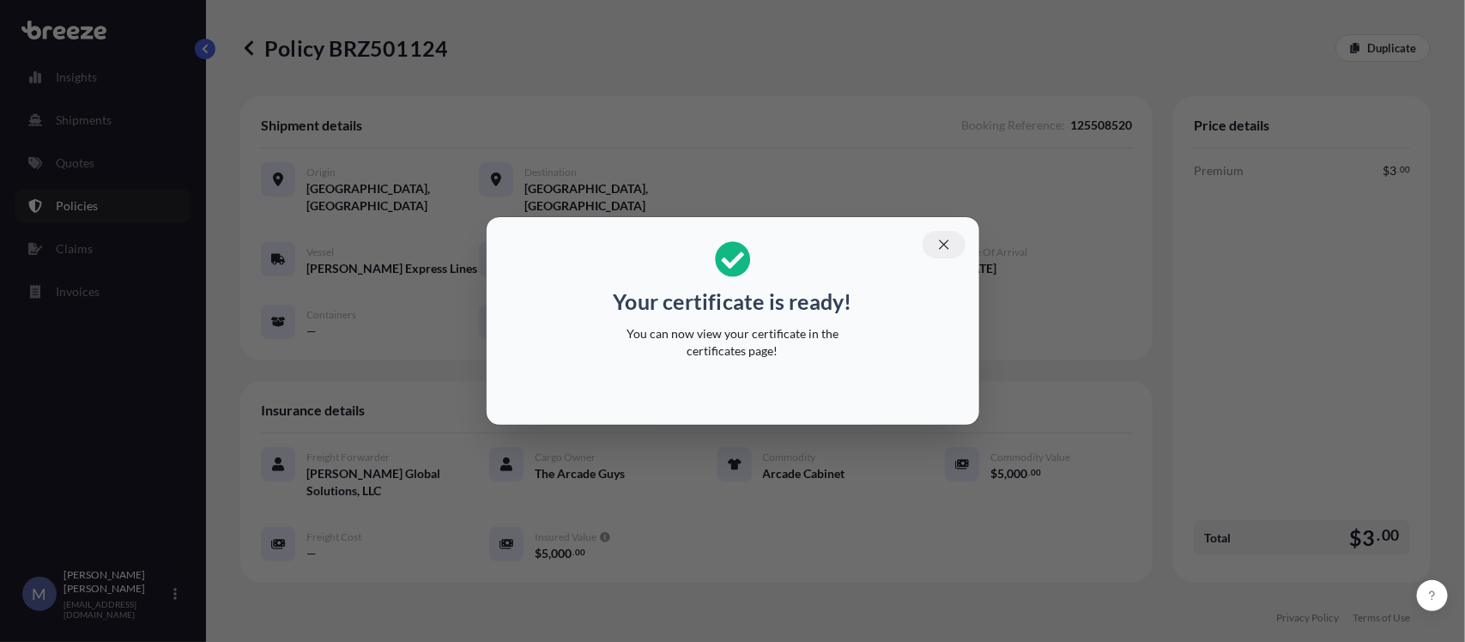
click at [940, 236] on button "button" at bounding box center [943, 244] width 43 height 27
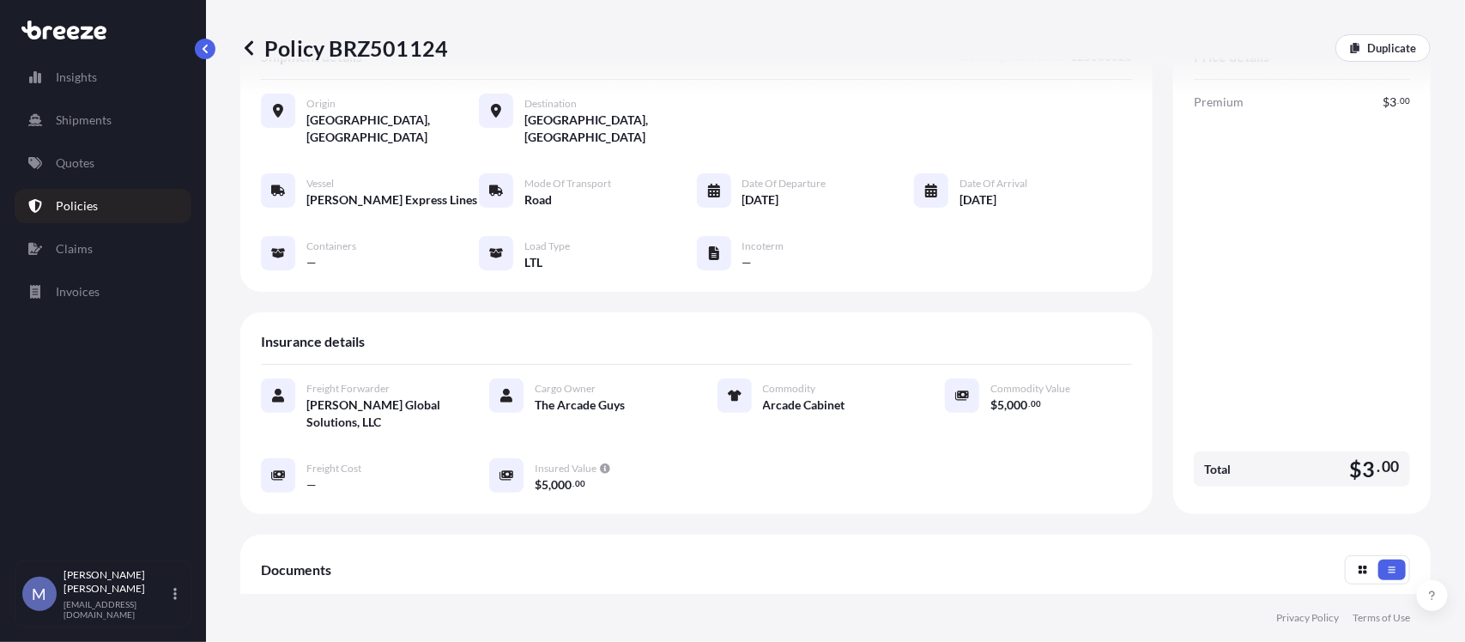
scroll to position [396, 0]
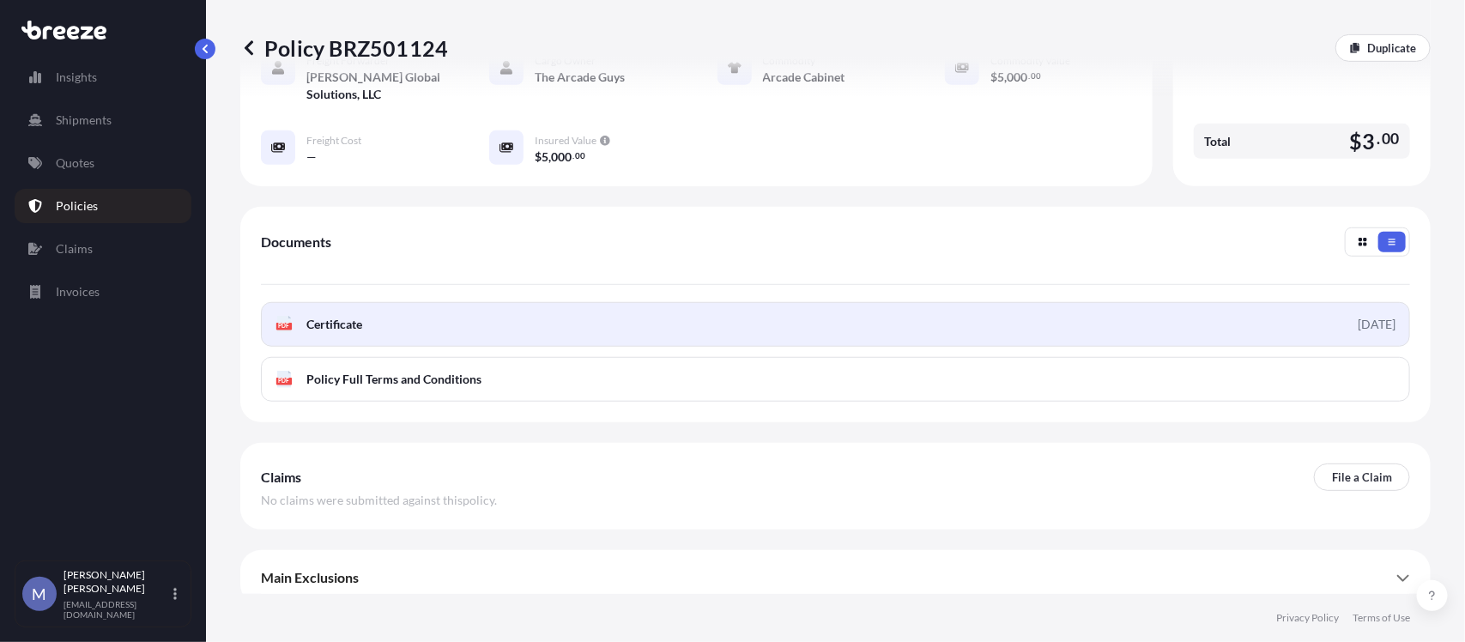
click at [348, 316] on span "Certificate" at bounding box center [334, 324] width 56 height 17
